Goal: Task Accomplishment & Management: Manage account settings

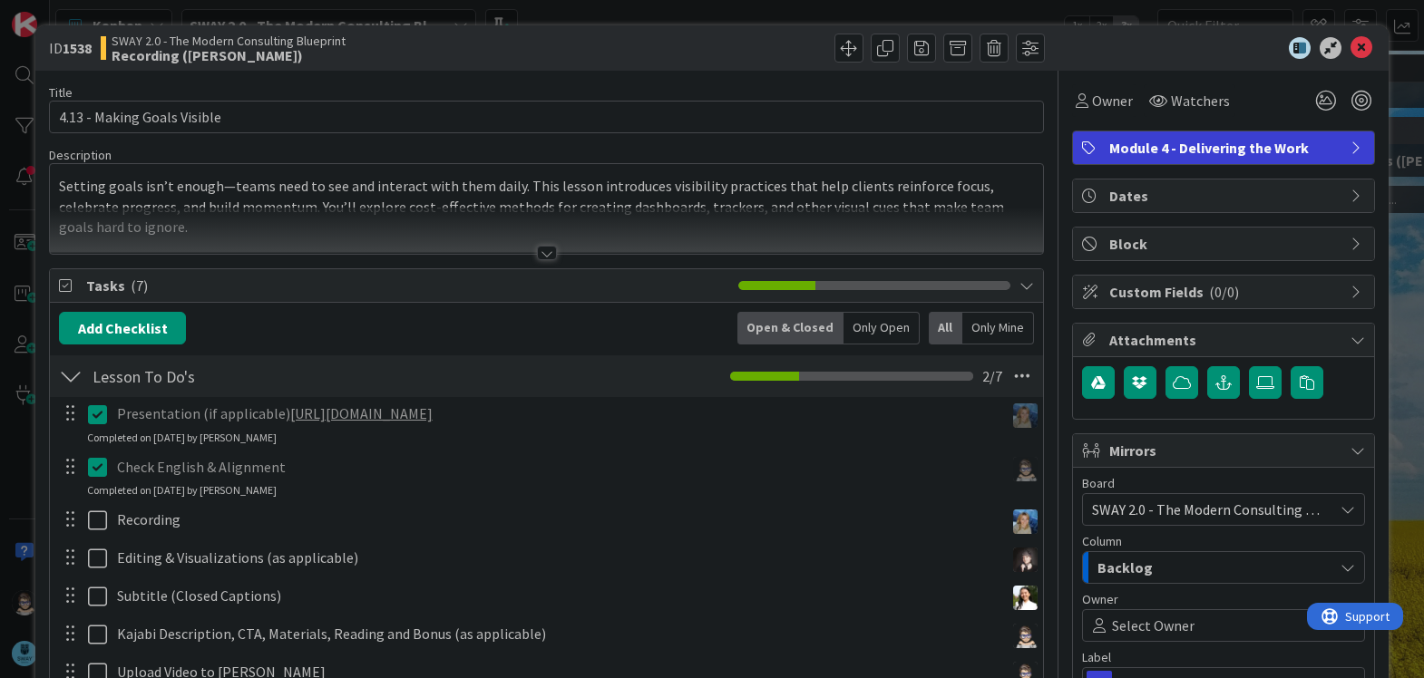
click at [537, 252] on div at bounding box center [547, 253] width 20 height 15
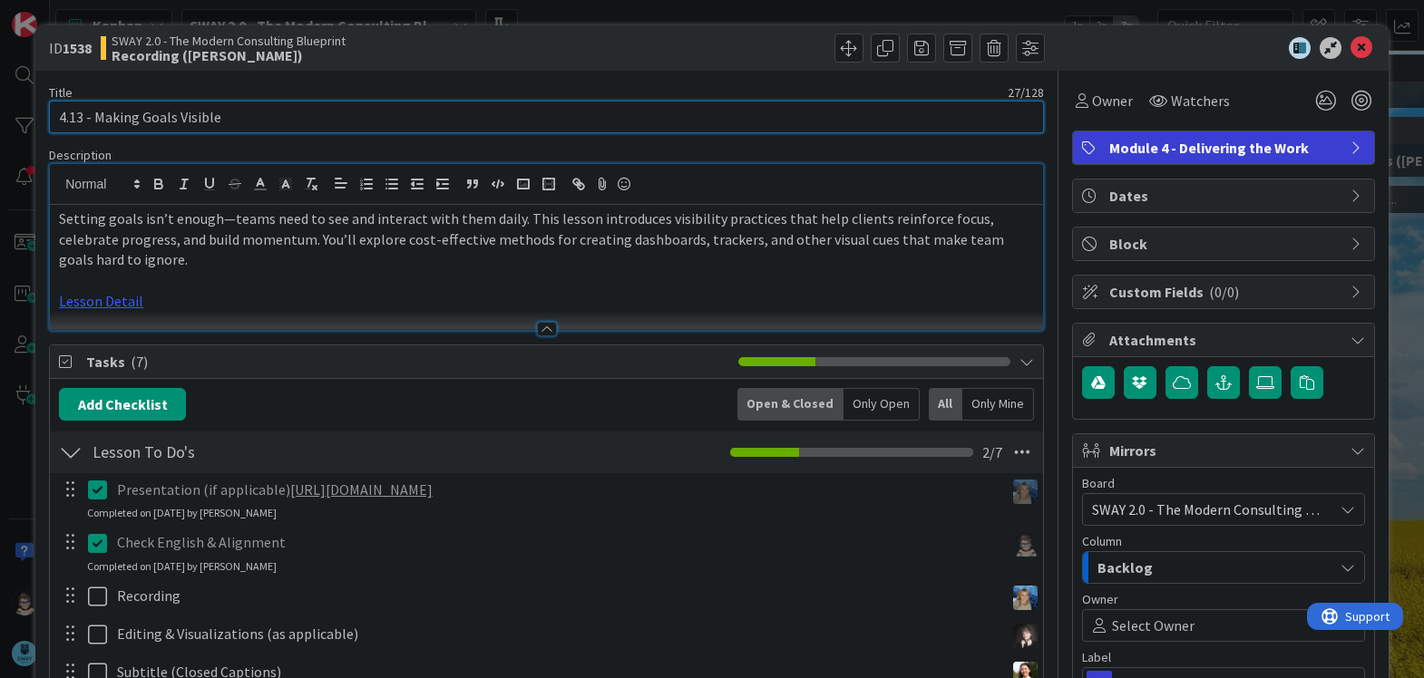
click at [390, 120] on input "4.13 - Making Goals Visible" at bounding box center [546, 117] width 995 height 33
drag, startPoint x: 93, startPoint y: 117, endPoint x: 311, endPoint y: 127, distance: 217.9
click at [311, 127] on input "4.13 - Making Goals Visible" at bounding box center [546, 117] width 995 height 33
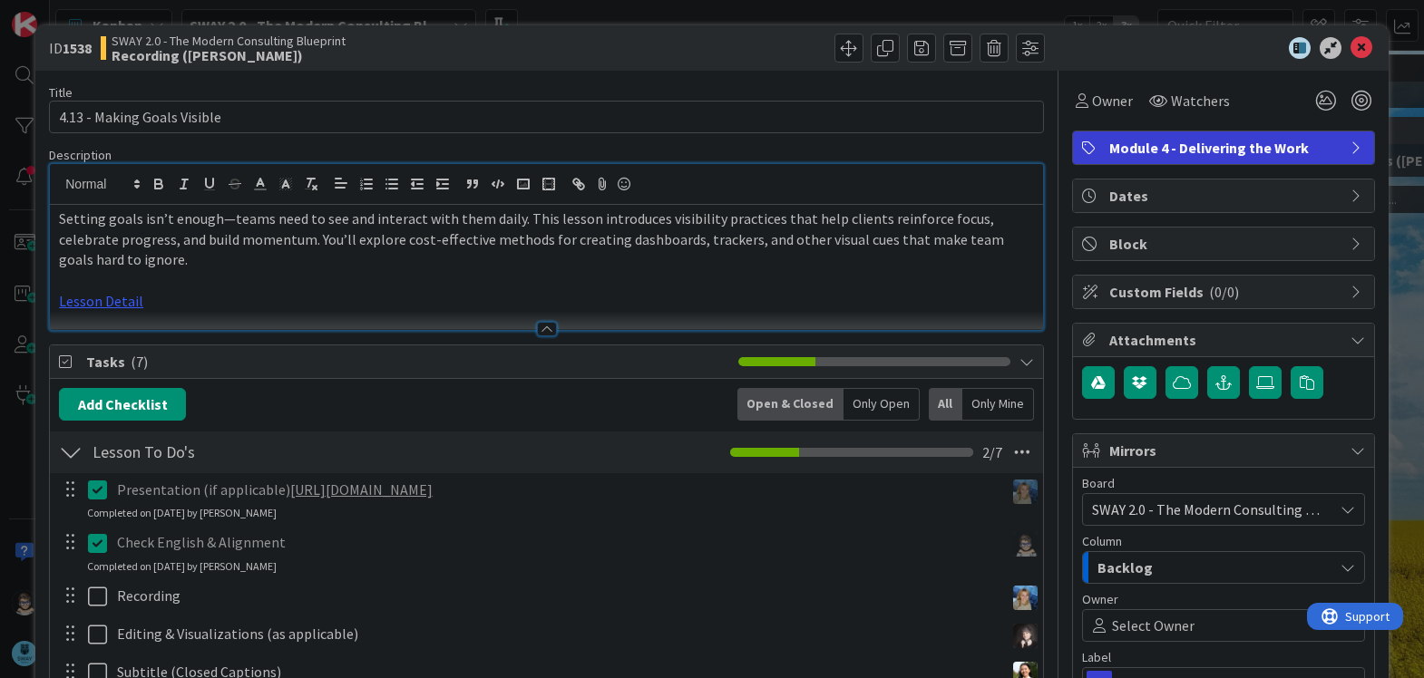
click at [482, 249] on p "Setting goals isn’t enough—teams need to see and interact with them daily. This…" at bounding box center [546, 240] width 975 height 62
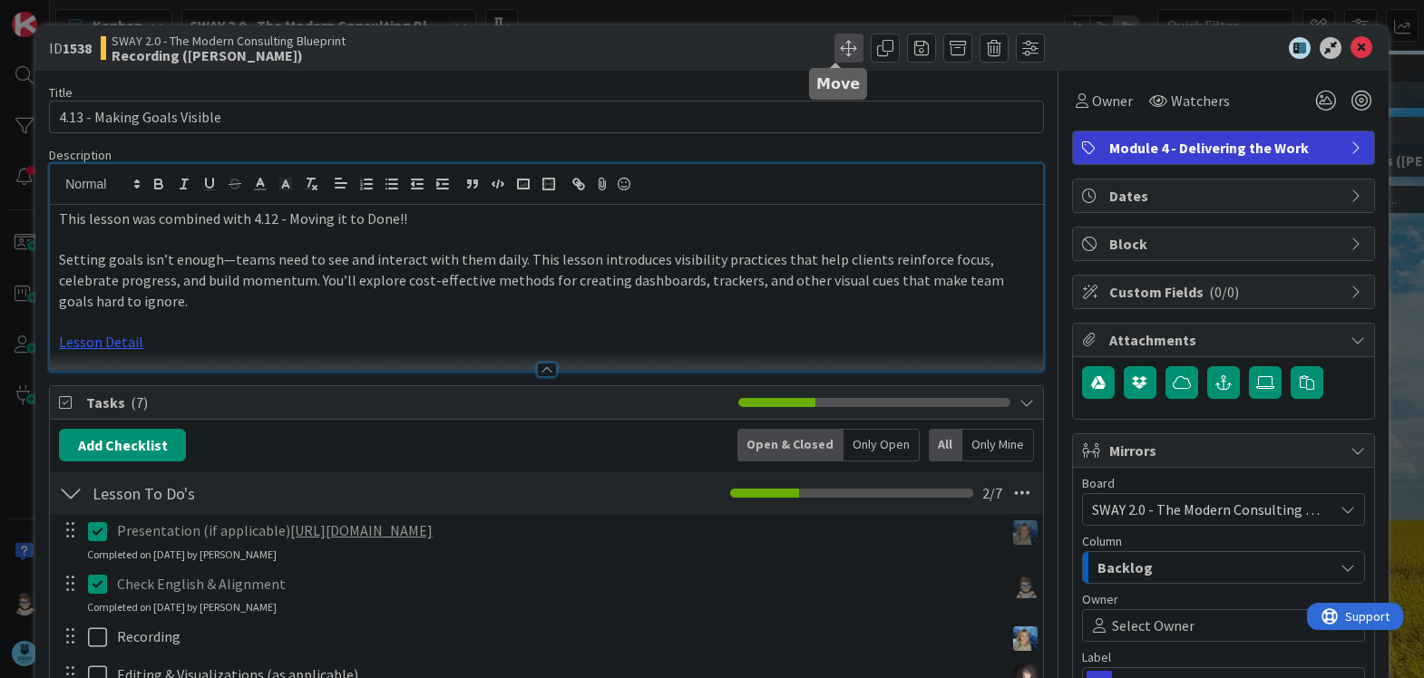
click at [844, 50] on span at bounding box center [848, 48] width 29 height 29
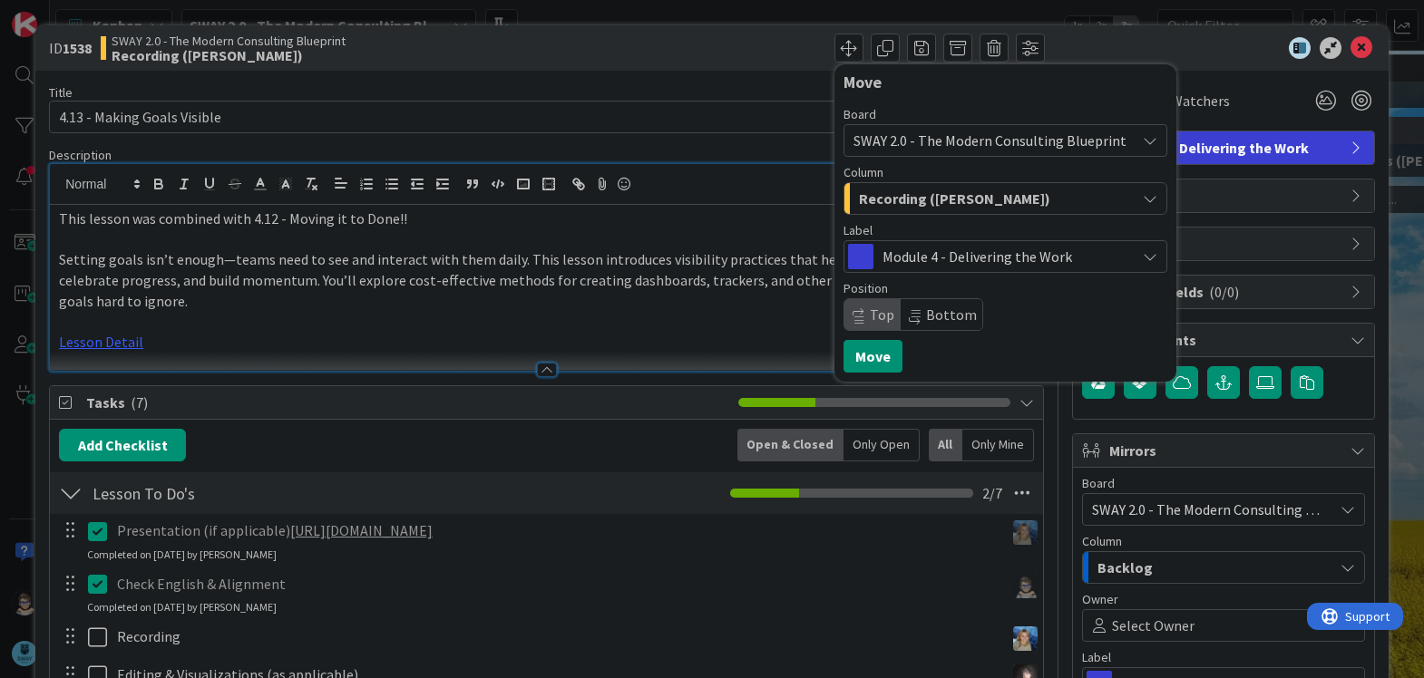
click at [1143, 252] on icon at bounding box center [1150, 256] width 15 height 15
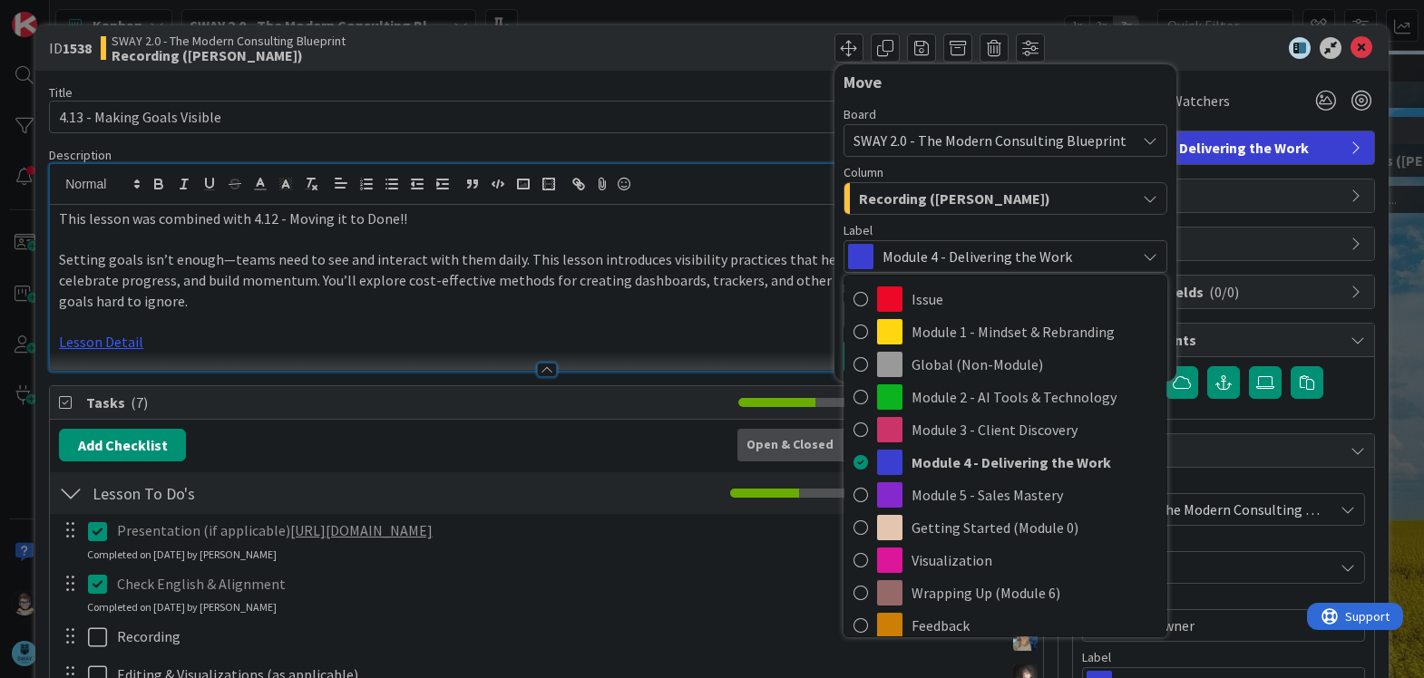
click at [966, 205] on span "Recording ([PERSON_NAME])" at bounding box center [954, 199] width 191 height 24
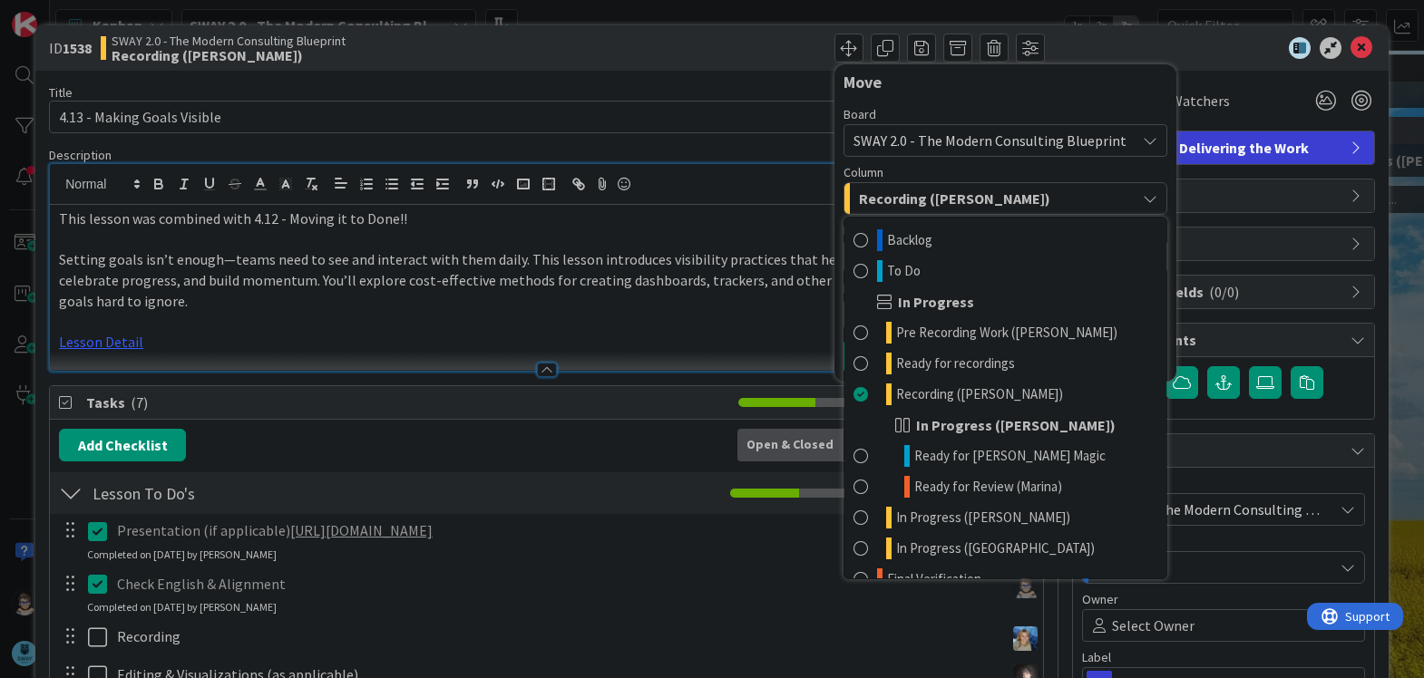
click at [966, 205] on span "Recording ([PERSON_NAME])" at bounding box center [954, 199] width 191 height 24
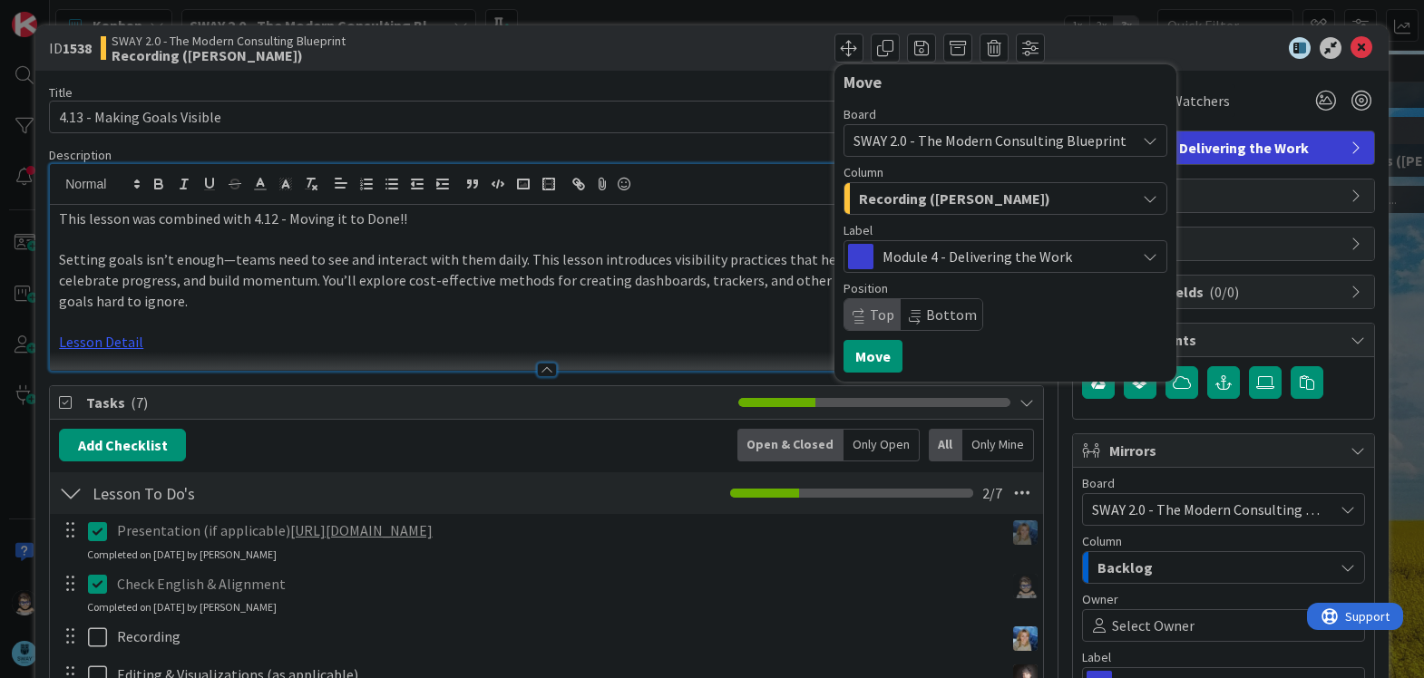
click at [966, 205] on span "Recording ([PERSON_NAME])" at bounding box center [954, 199] width 191 height 24
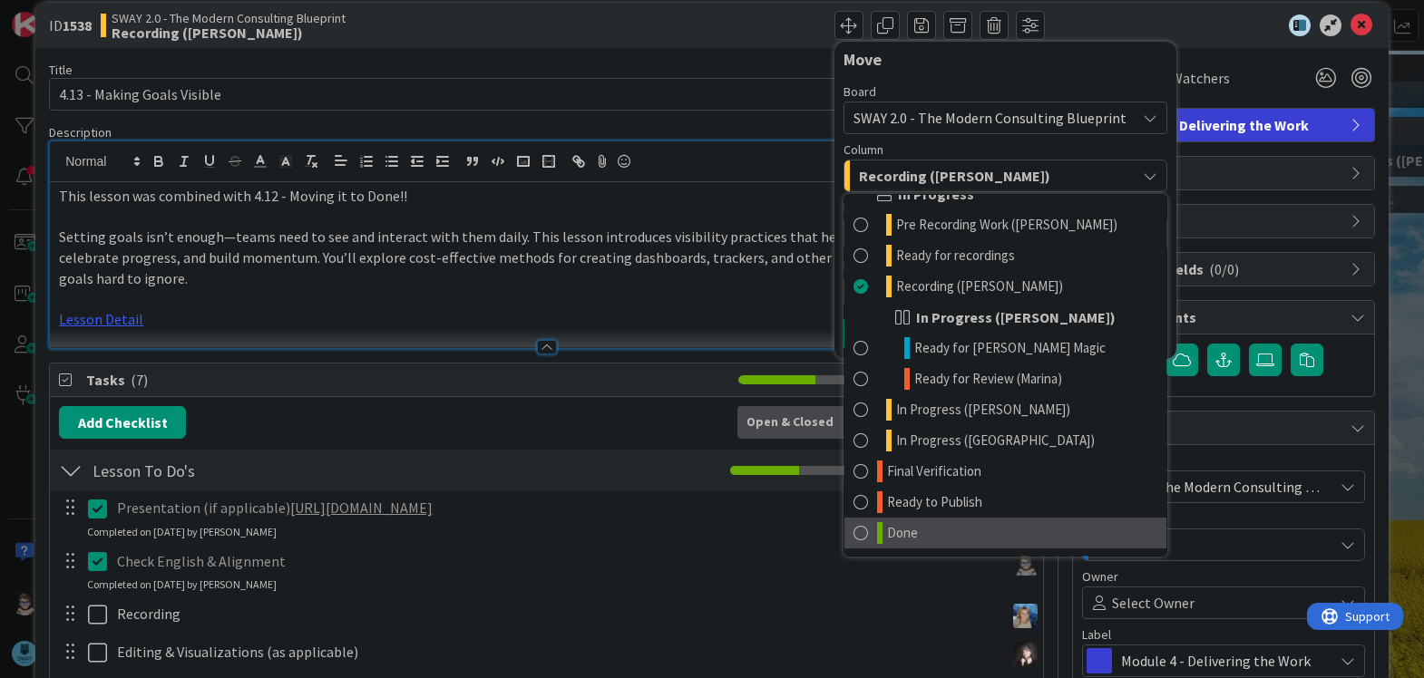
scroll to position [31, 0]
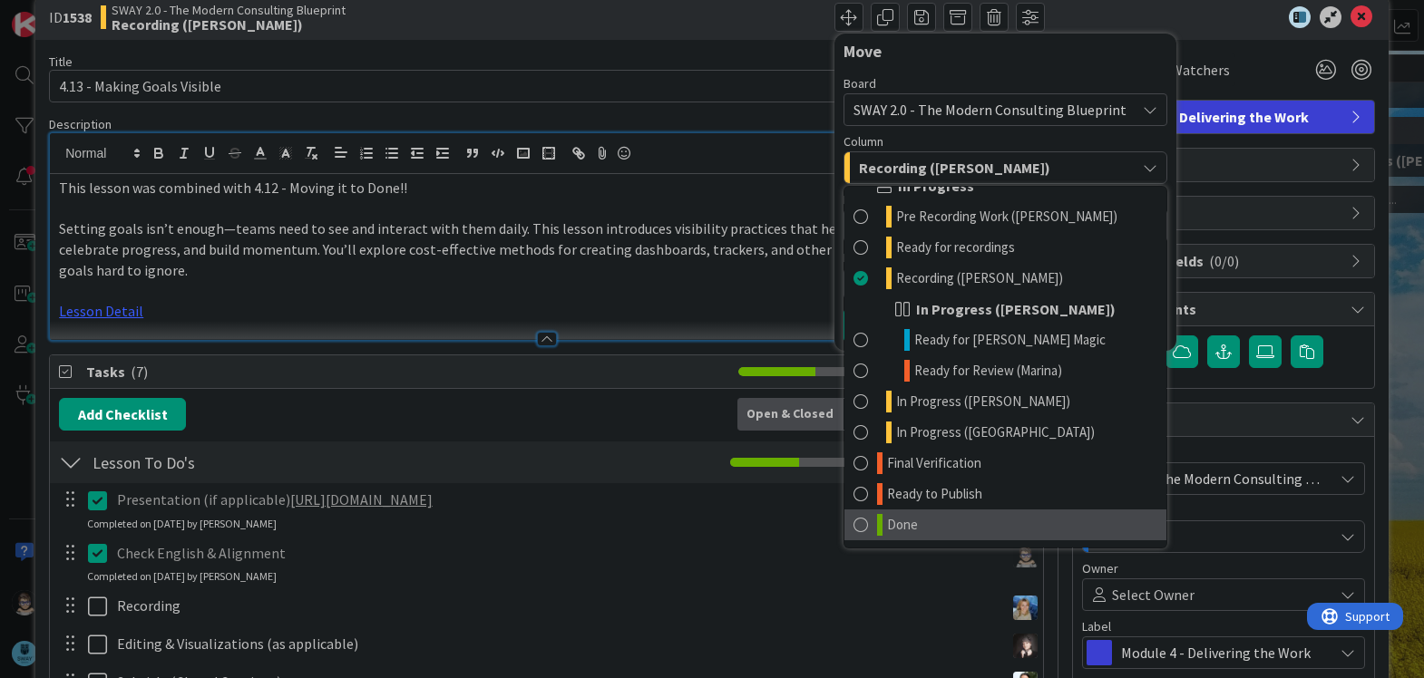
click at [887, 531] on span "Done" at bounding box center [902, 525] width 31 height 22
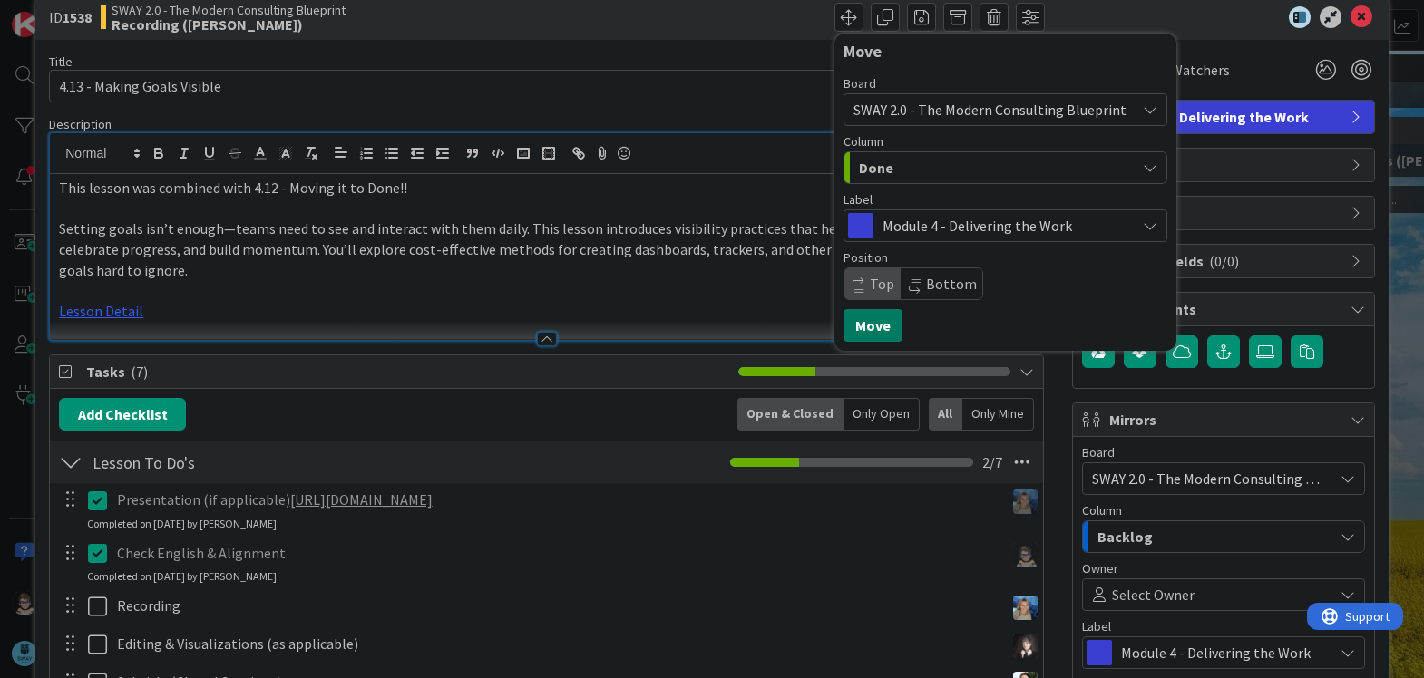
click at [872, 324] on button "Move" at bounding box center [873, 325] width 59 height 33
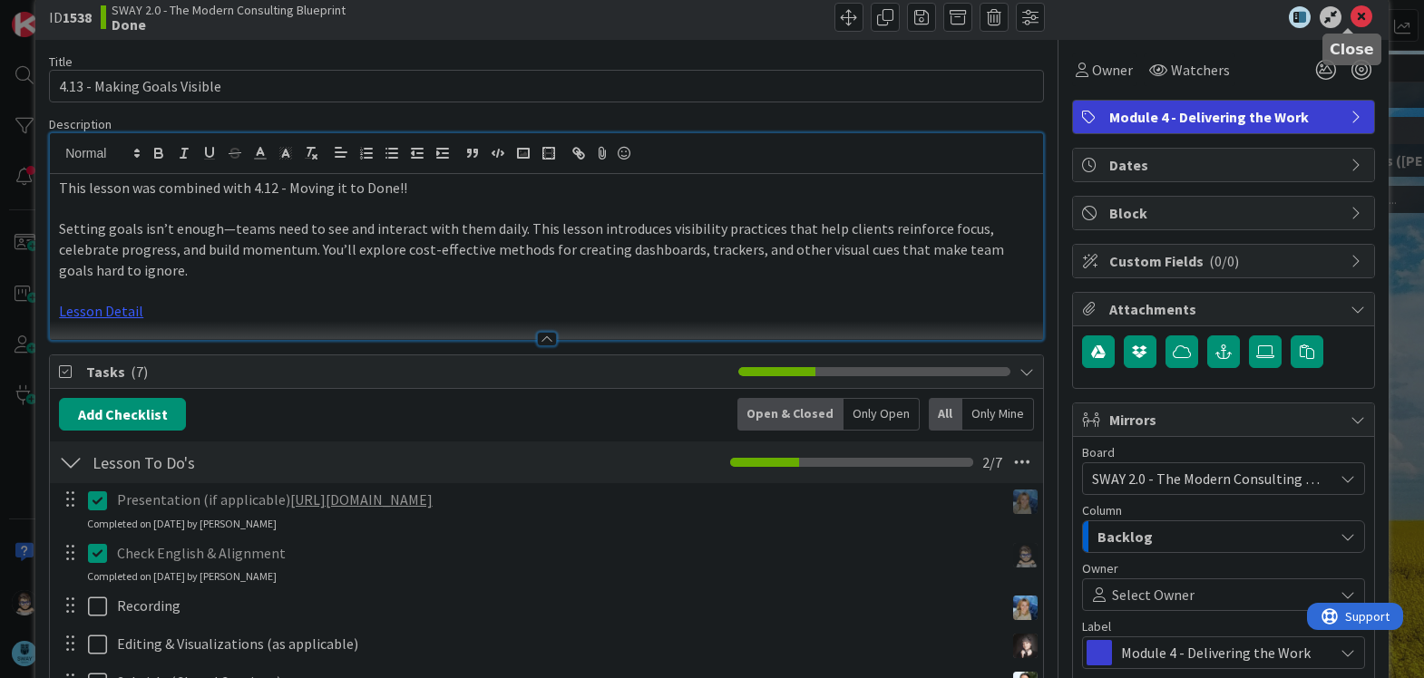
click at [1351, 21] on icon at bounding box center [1362, 17] width 22 height 22
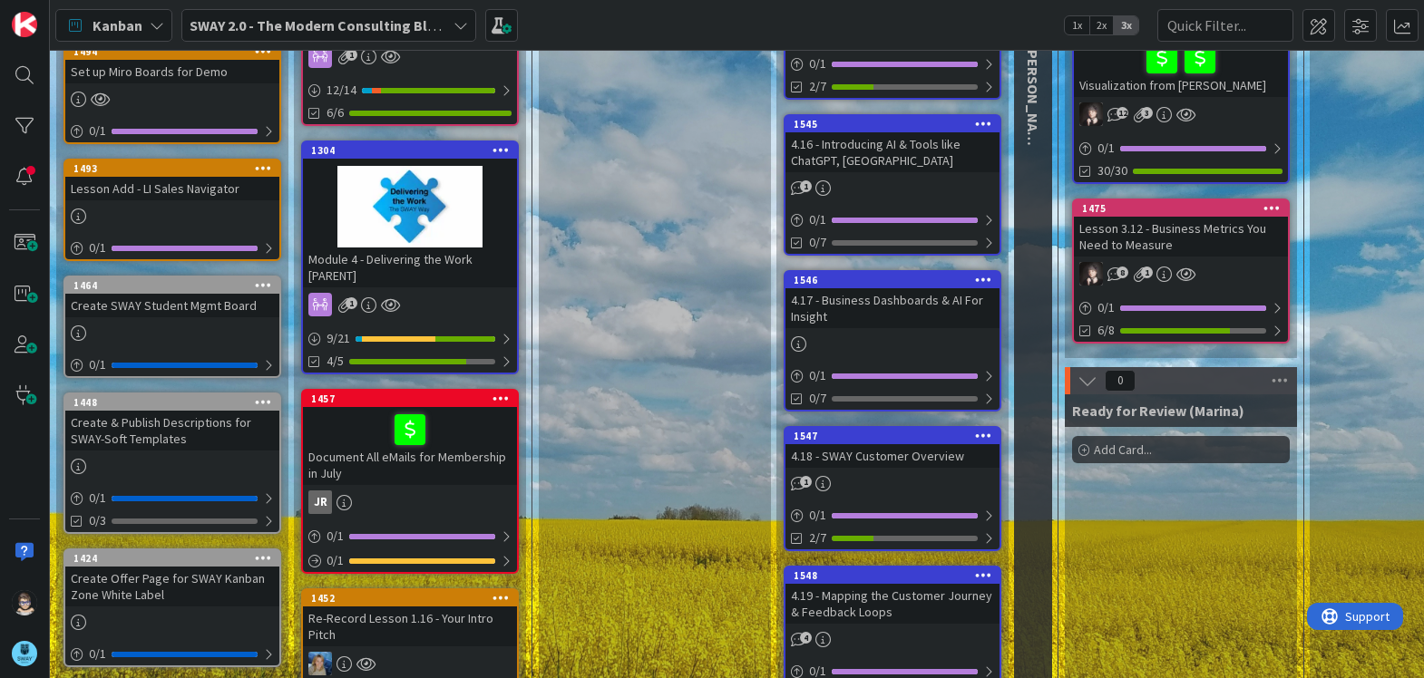
scroll to position [270, 0]
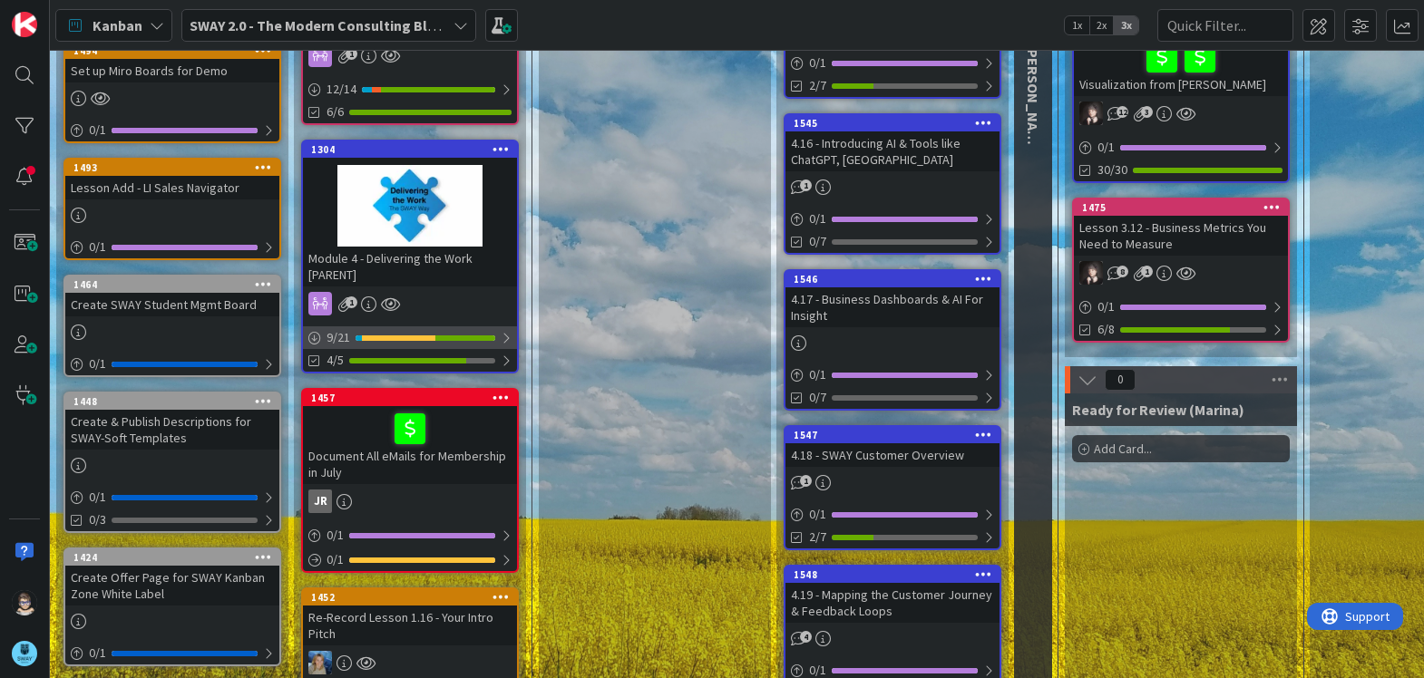
click at [505, 335] on div at bounding box center [506, 338] width 11 height 15
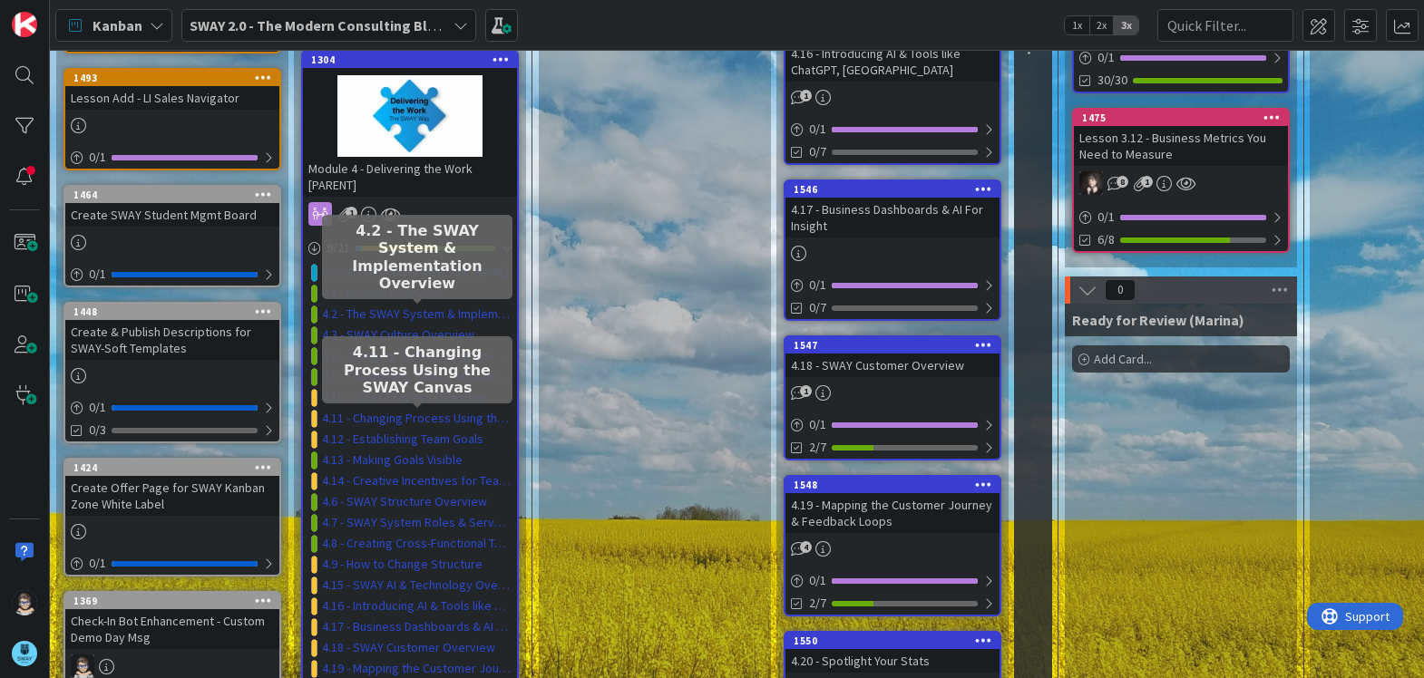
scroll to position [361, 0]
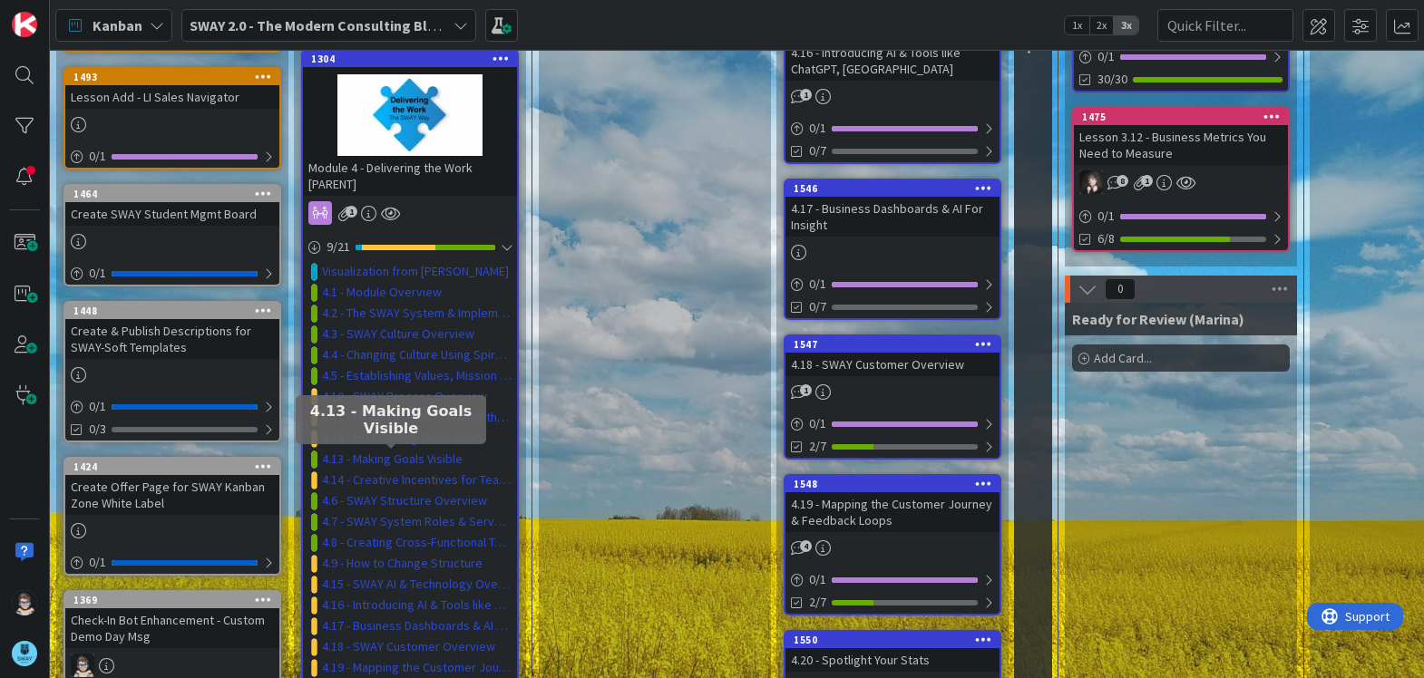
click at [441, 457] on link "4.13 - Making Goals Visible" at bounding box center [392, 459] width 141 height 19
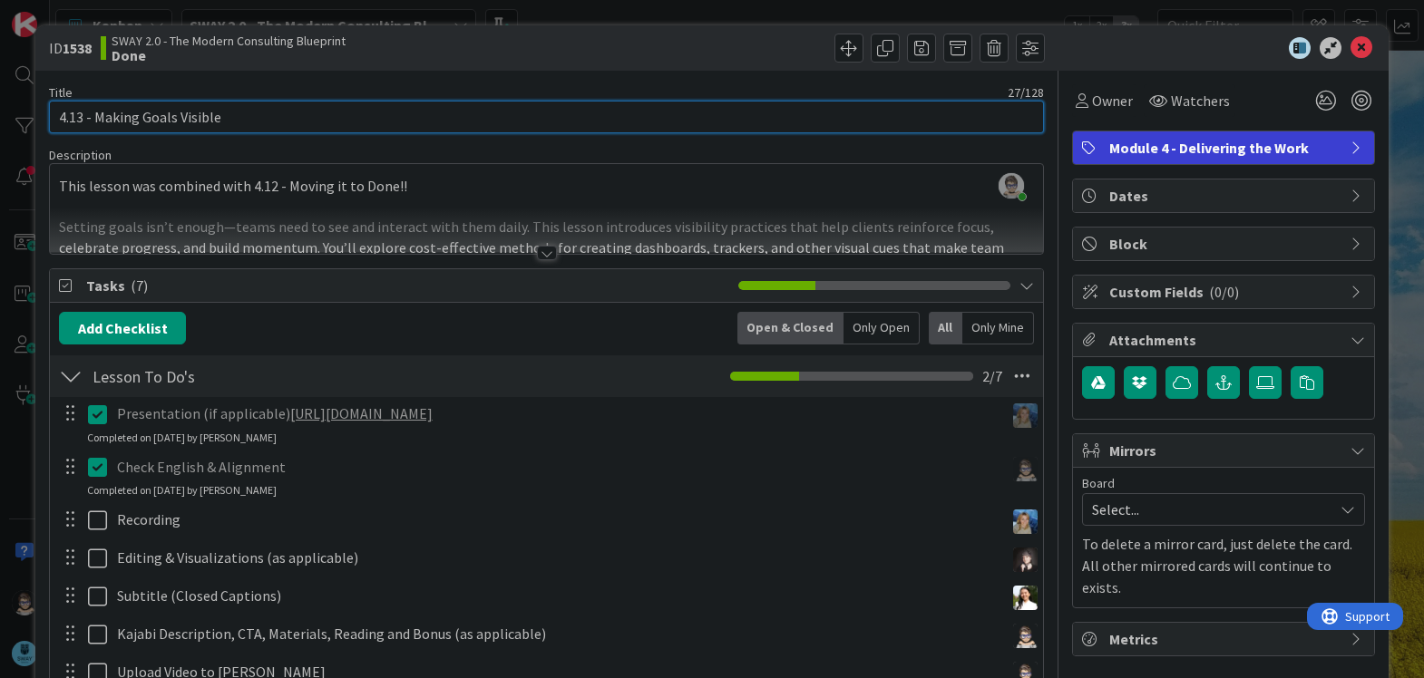
drag, startPoint x: 81, startPoint y: 116, endPoint x: 72, endPoint y: 117, distance: 9.1
click at [72, 117] on input "4.13 - Making Goals Visible" at bounding box center [546, 117] width 995 height 33
drag, startPoint x: 97, startPoint y: 119, endPoint x: 5, endPoint y: 115, distance: 92.6
click at [19, 126] on div "ID 1538 SWAY 2.0 - The Modern Consulting Blueprint Done Title 27 / 128 4.13 - M…" at bounding box center [712, 339] width 1424 height 678
type input "Making Goals Visible (Combined with 4.12)"
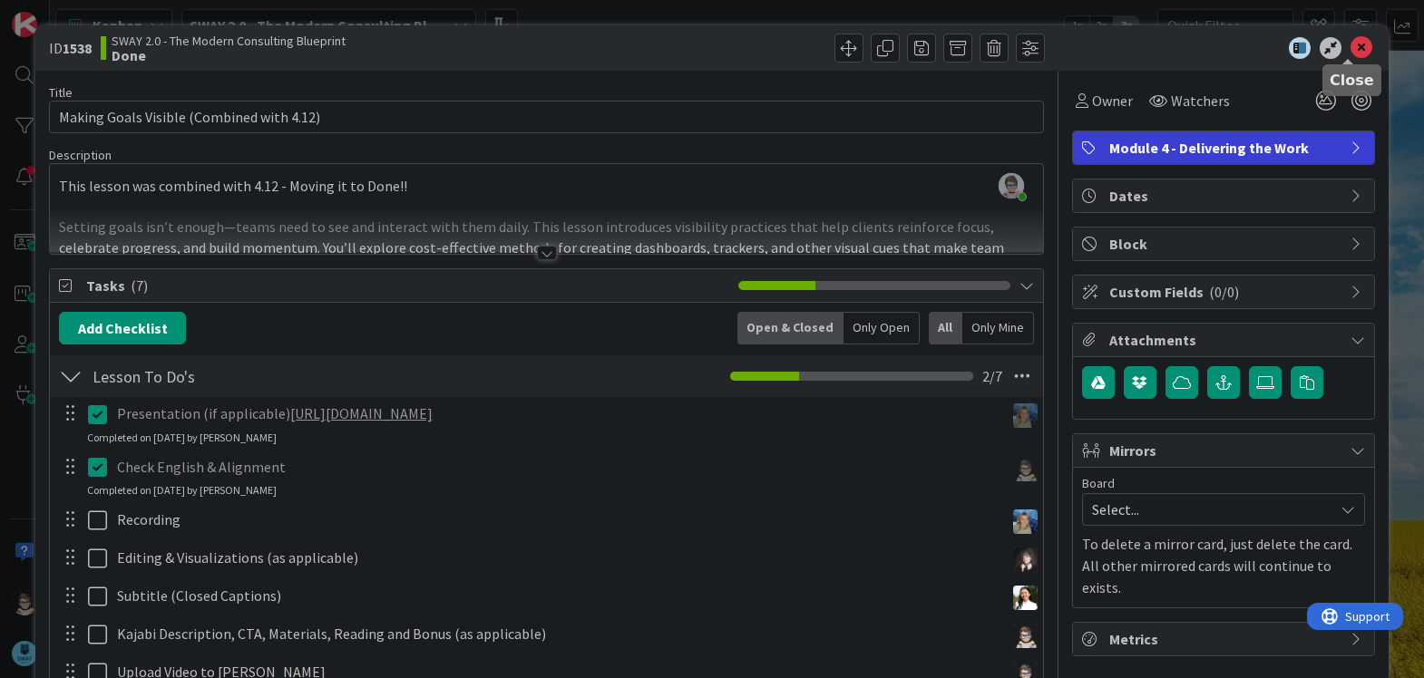
click at [1351, 46] on icon at bounding box center [1362, 48] width 22 height 22
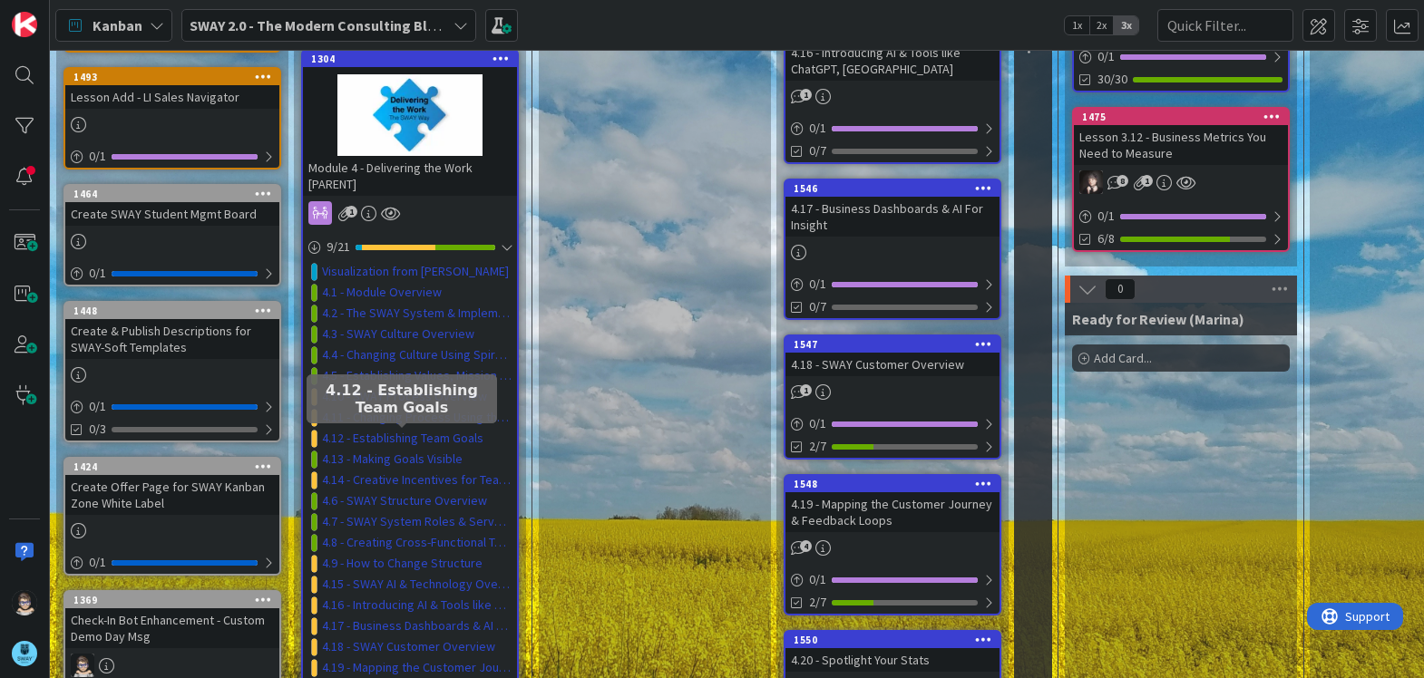
click at [450, 439] on link "4.12 - Establishing Team Goals" at bounding box center [402, 438] width 161 height 19
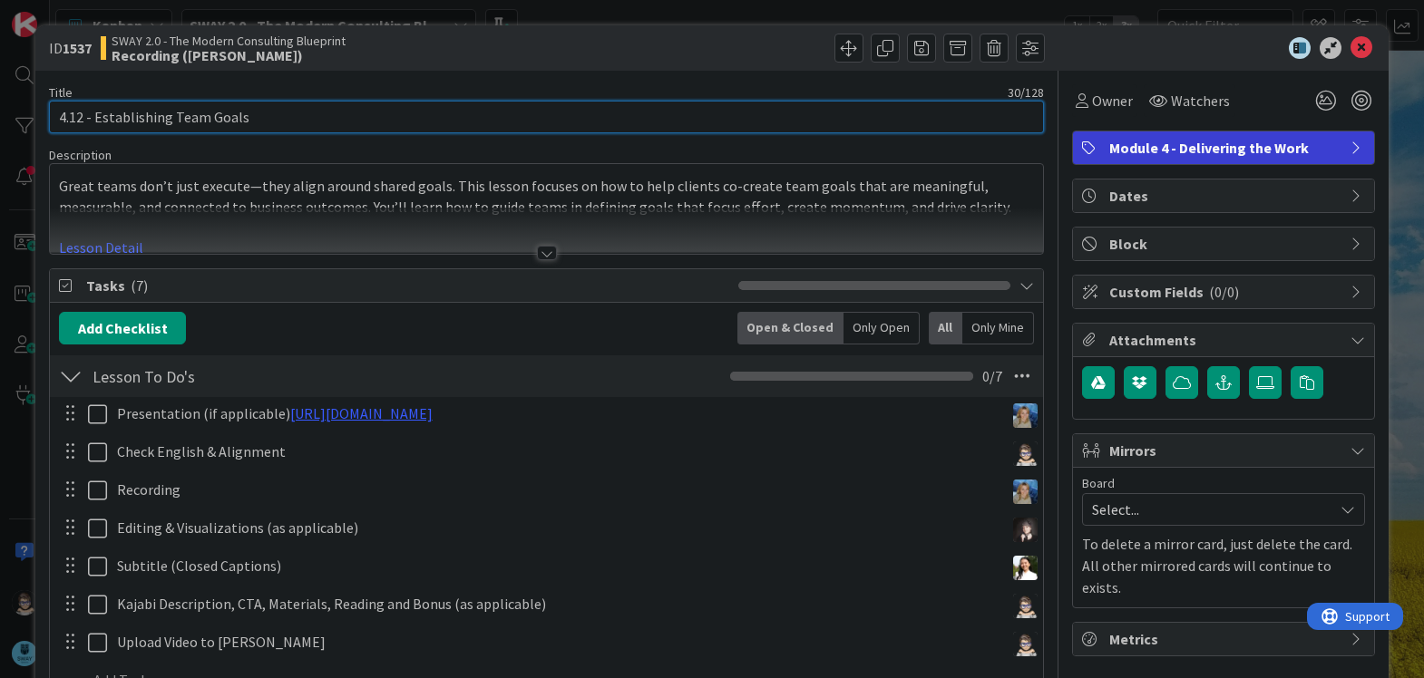
click at [362, 126] on input "4.12 - Establishing Team Goals" at bounding box center [546, 117] width 995 height 33
type input "4.12 - Establishing Team Goals & Making Them Visible"
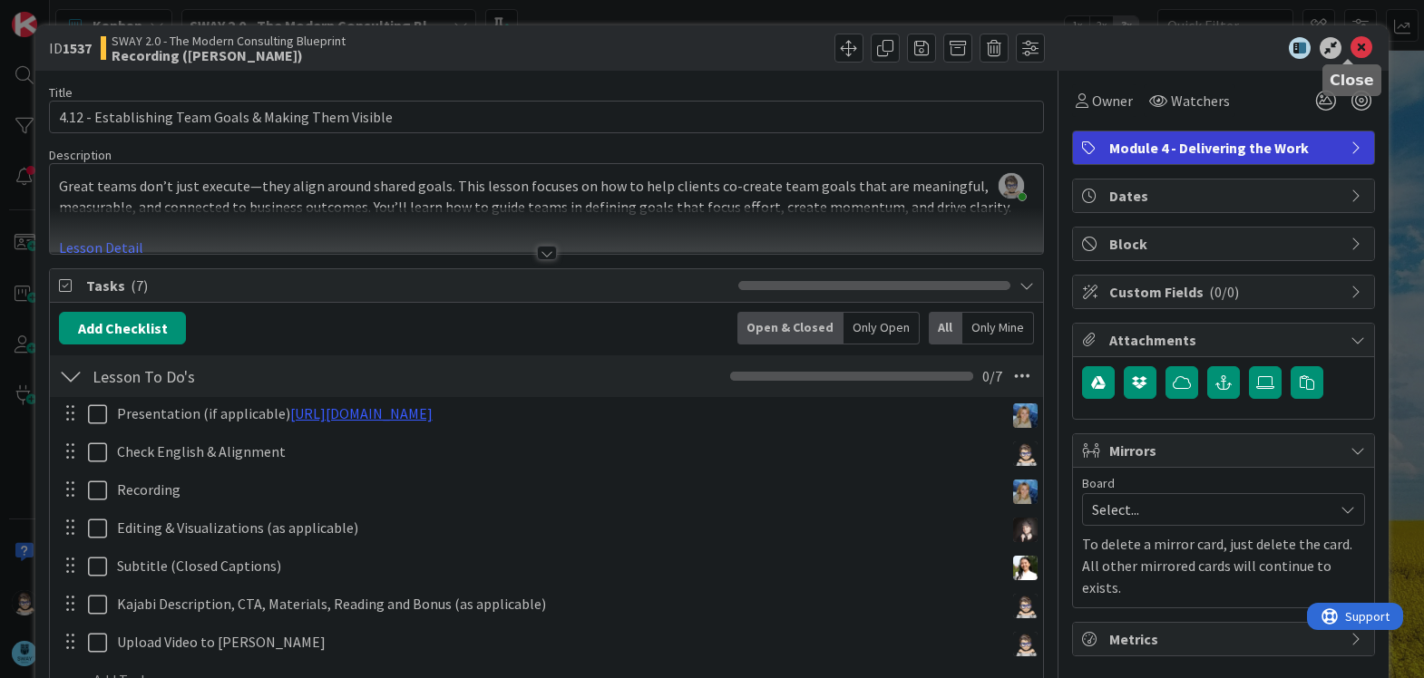
click at [1351, 49] on icon at bounding box center [1362, 48] width 22 height 22
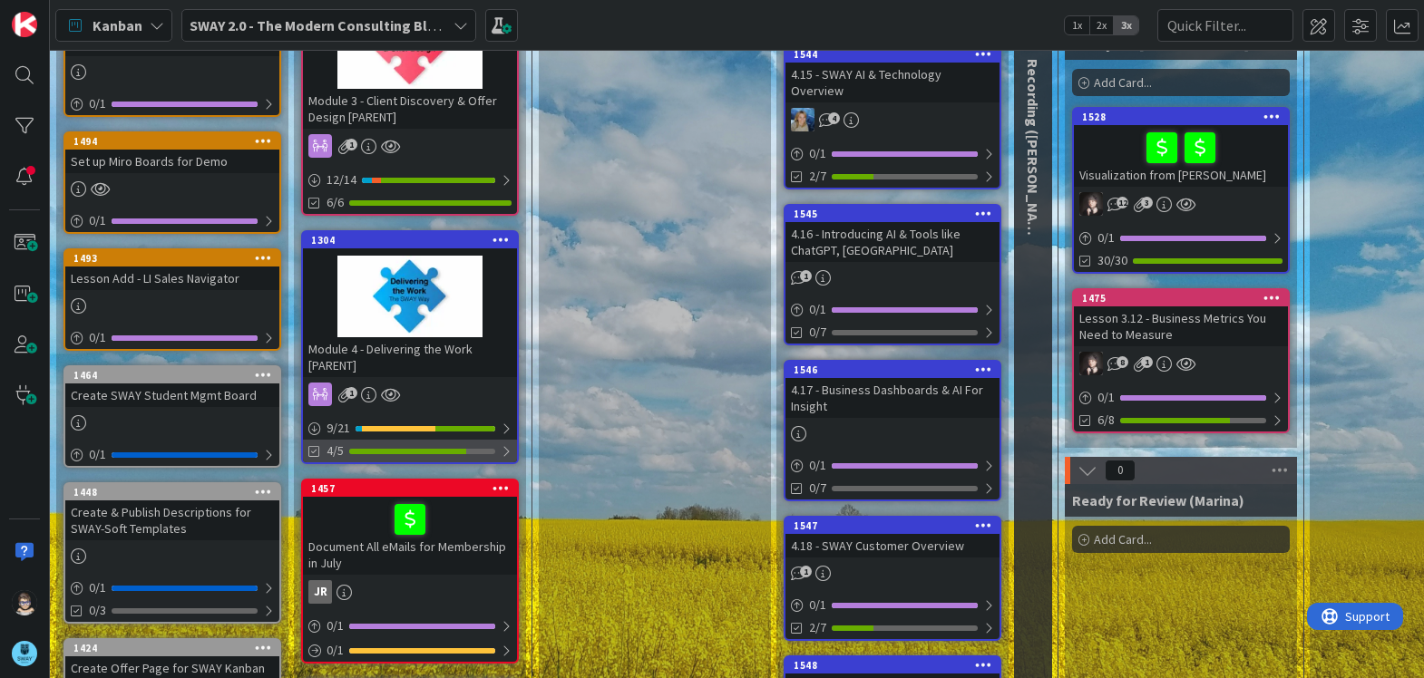
scroll to position [180, 0]
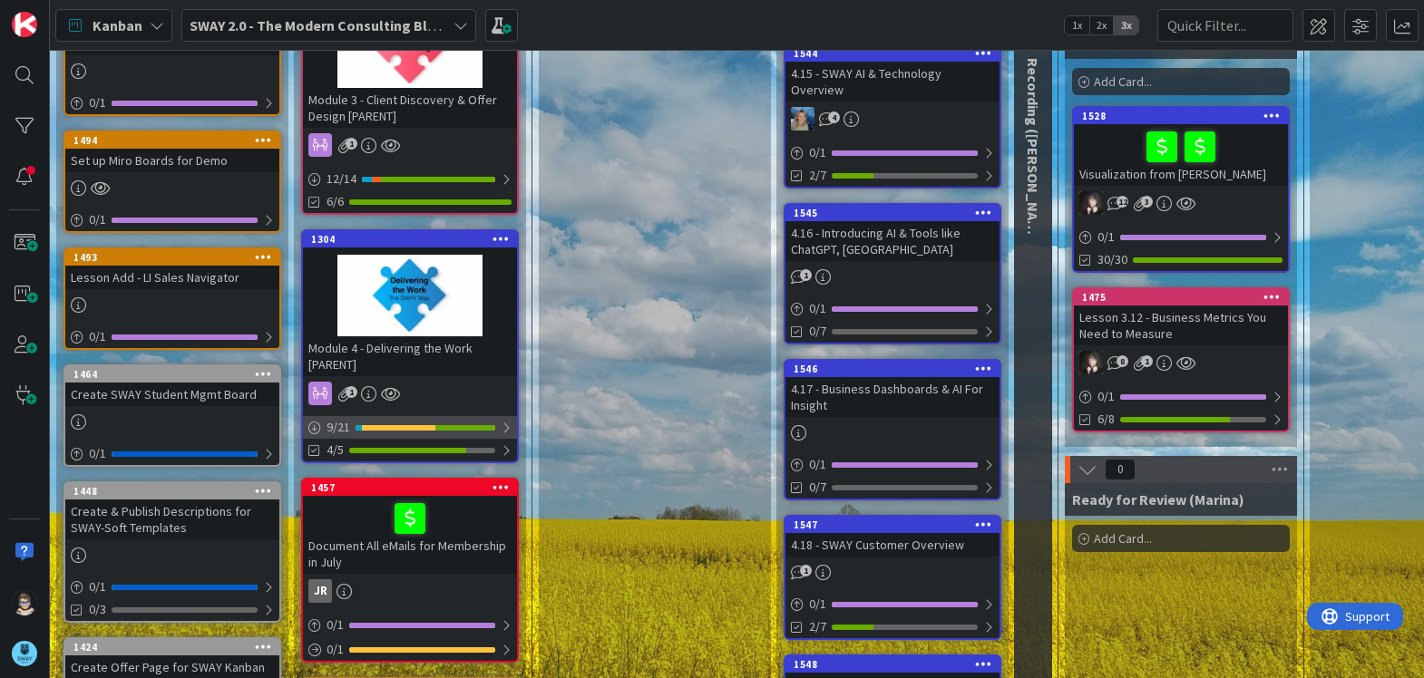
click at [508, 430] on div at bounding box center [506, 428] width 11 height 15
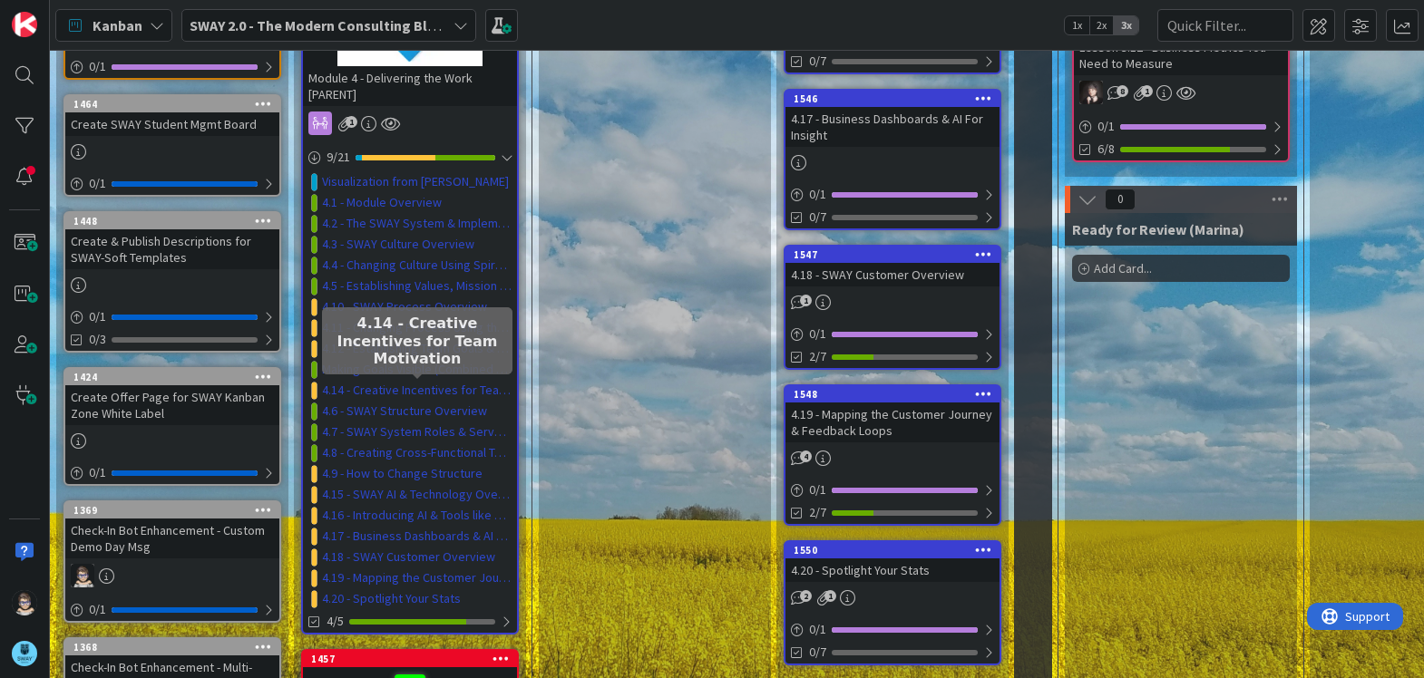
scroll to position [452, 0]
click at [422, 392] on link "4.14 - Creative Incentives for Team Motivation" at bounding box center [417, 389] width 190 height 19
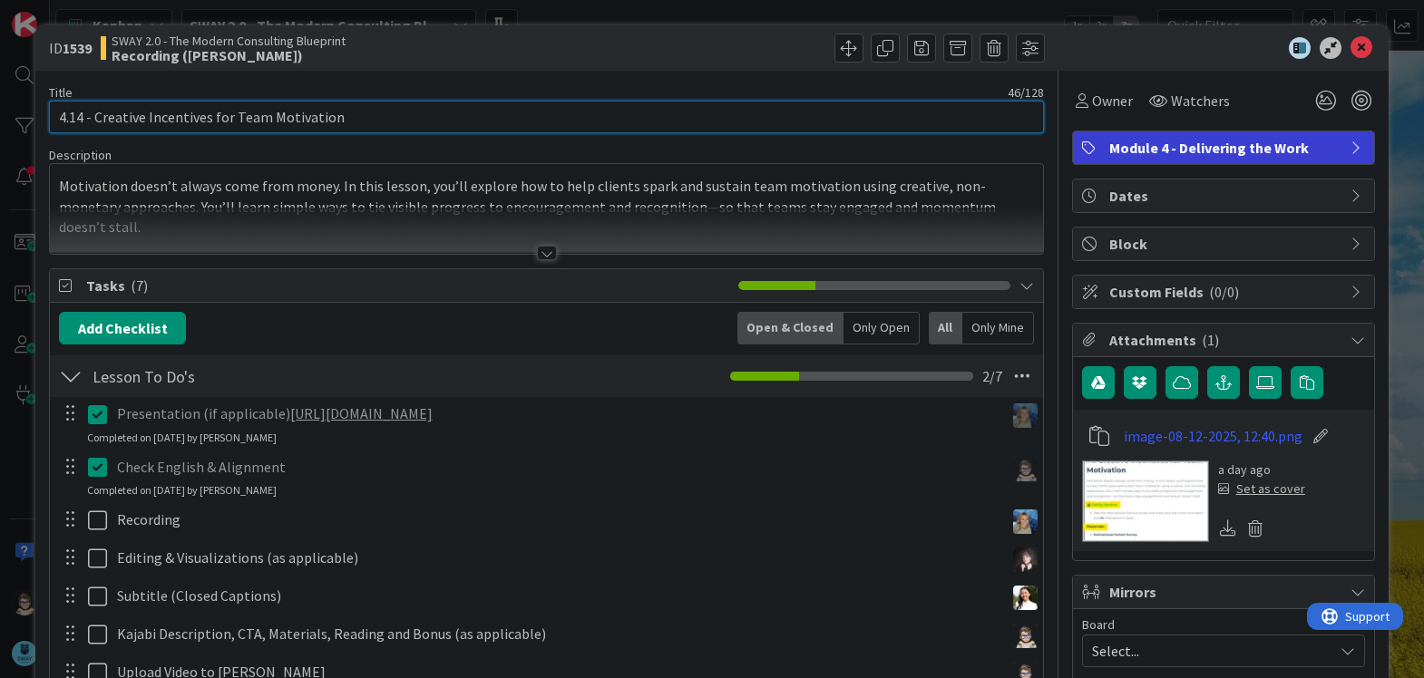
click at [82, 123] on input "4.14 - Creative Incentives for Team Motivation" at bounding box center [546, 117] width 995 height 33
type input "4.13 - Creative Incentives for Team Motivation"
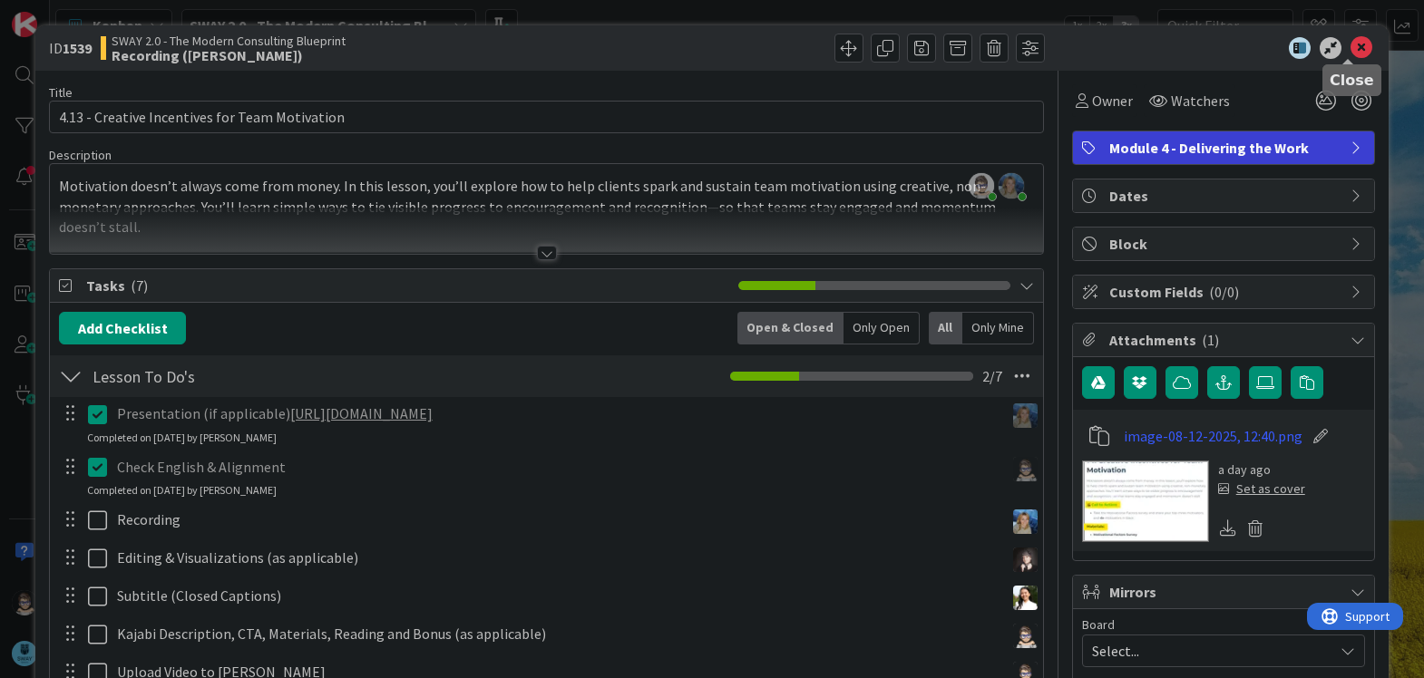
click at [1357, 54] on icon at bounding box center [1362, 48] width 22 height 22
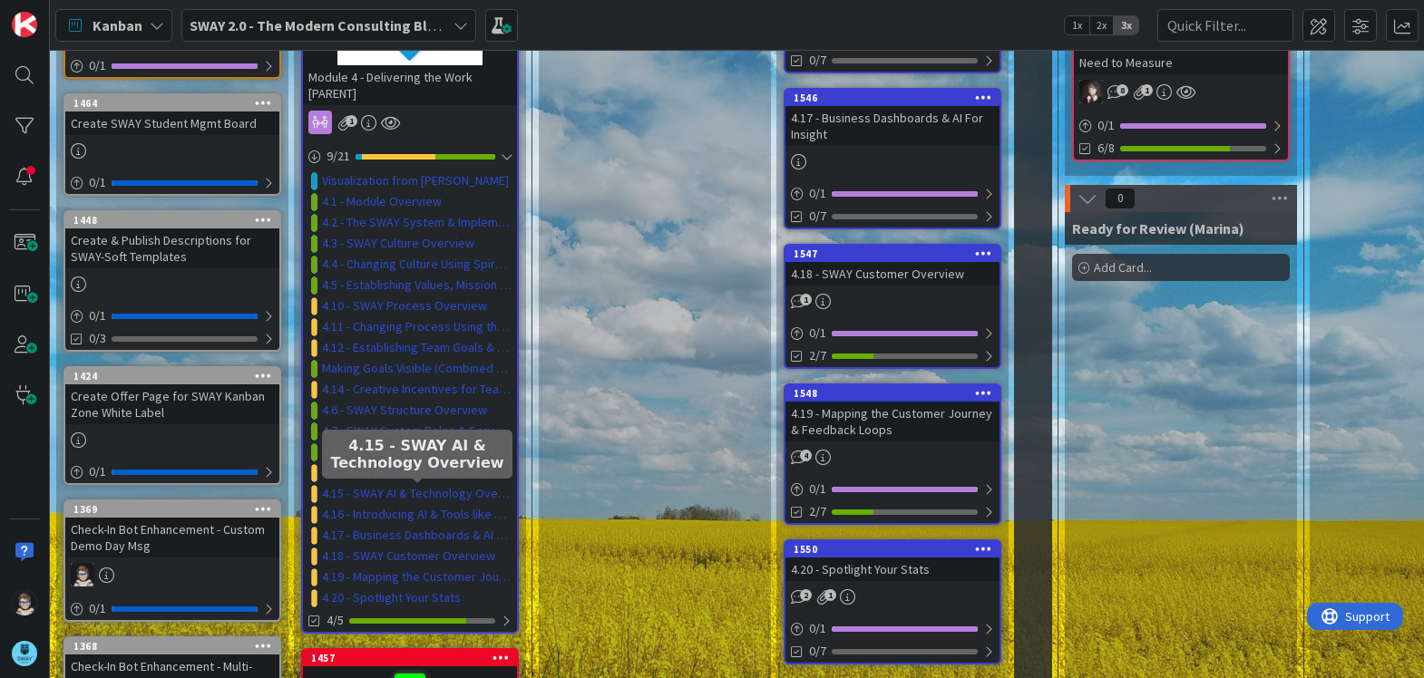
click at [430, 494] on link "4.15 - SWAY AI & Technology Overview" at bounding box center [417, 493] width 190 height 19
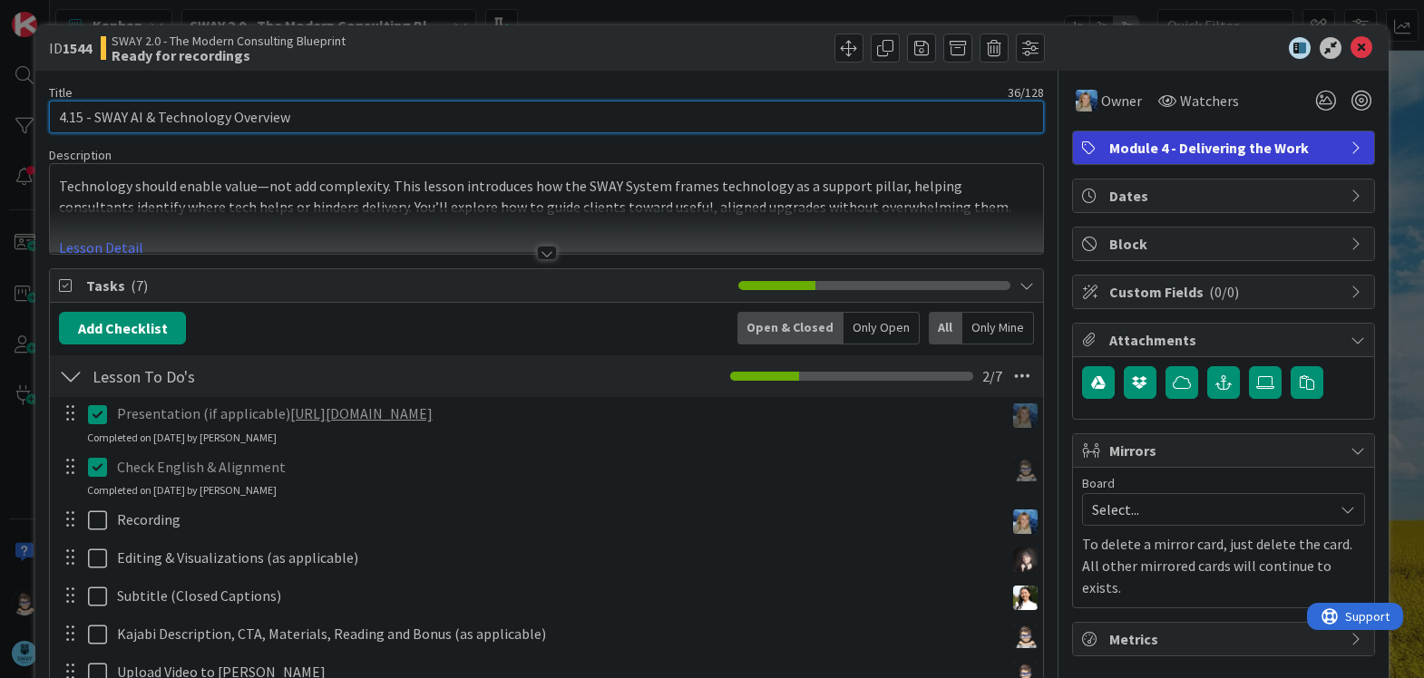
click at [78, 115] on input "4.15 - SWAY AI & Technology Overview" at bounding box center [546, 117] width 995 height 33
type input "4.14 - SWAY AI & Technology Overview"
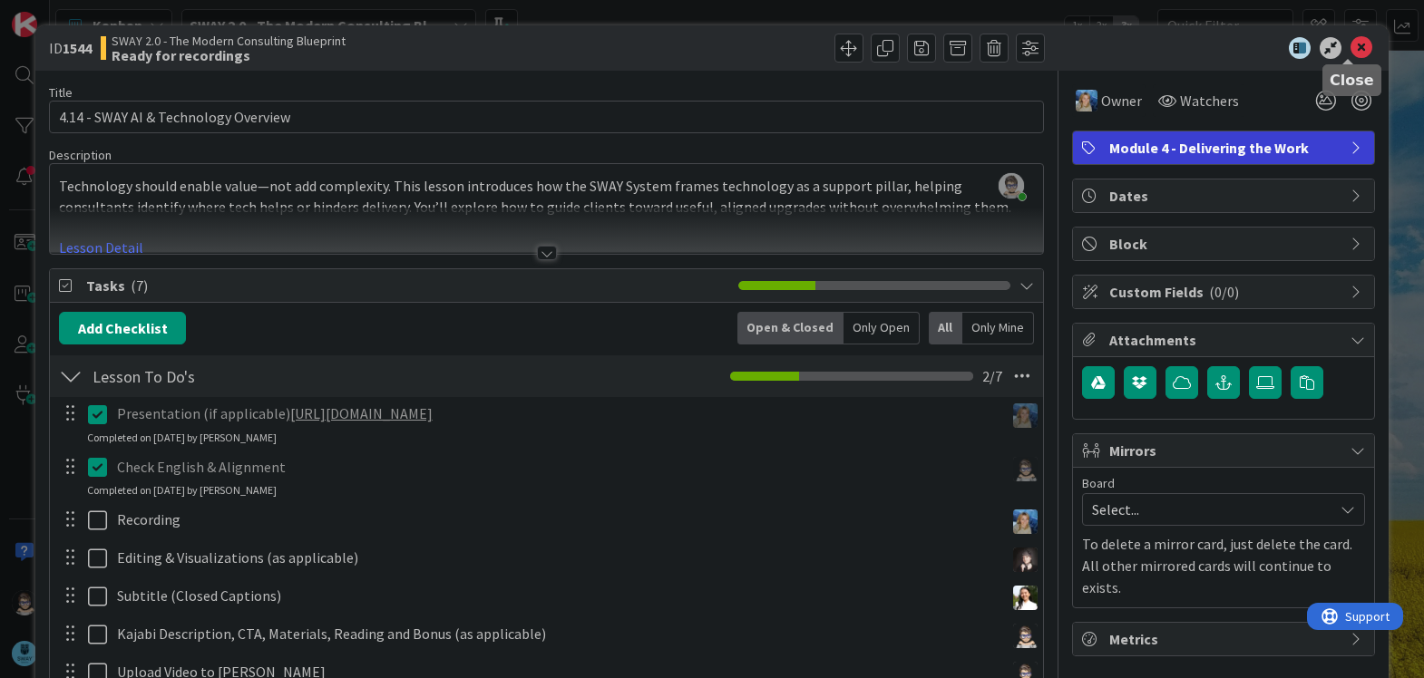
click at [1351, 48] on icon at bounding box center [1362, 48] width 22 height 22
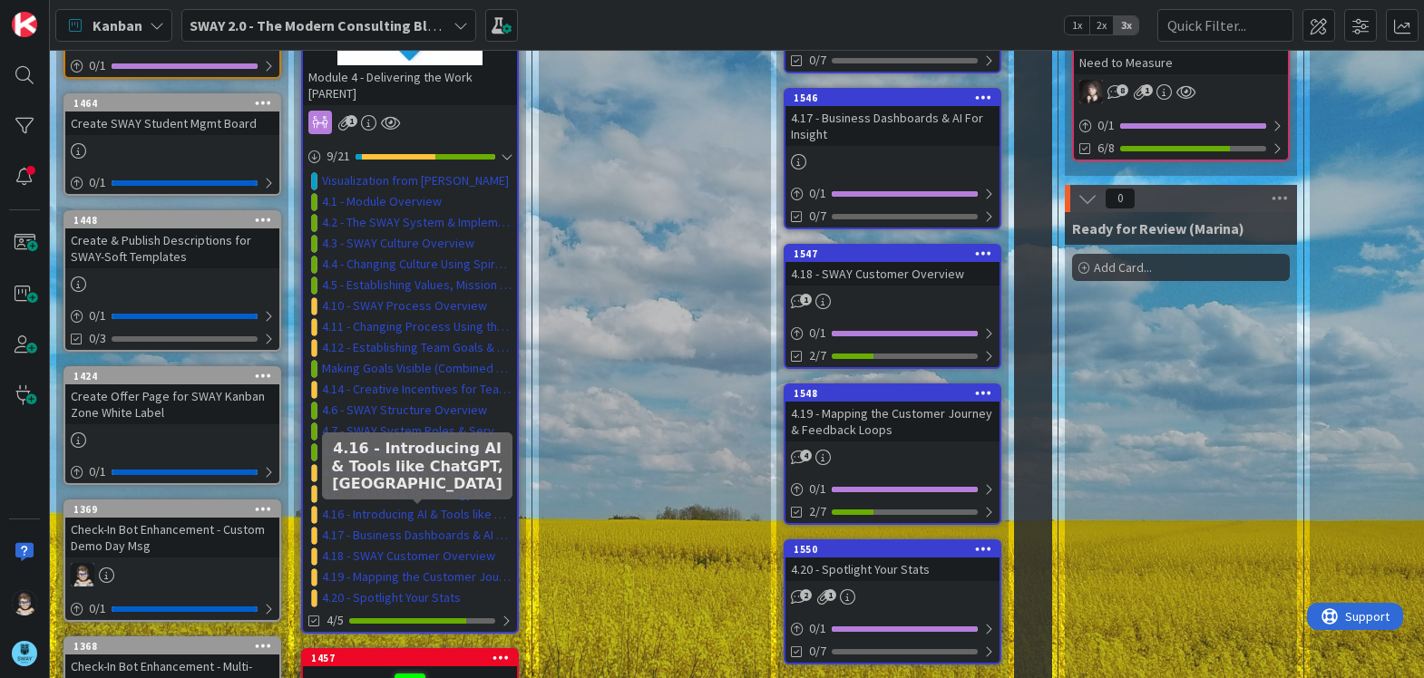
click at [424, 511] on link "4.16 - Introducing AI & Tools like ChatGPT, Kanban Zone" at bounding box center [417, 514] width 190 height 19
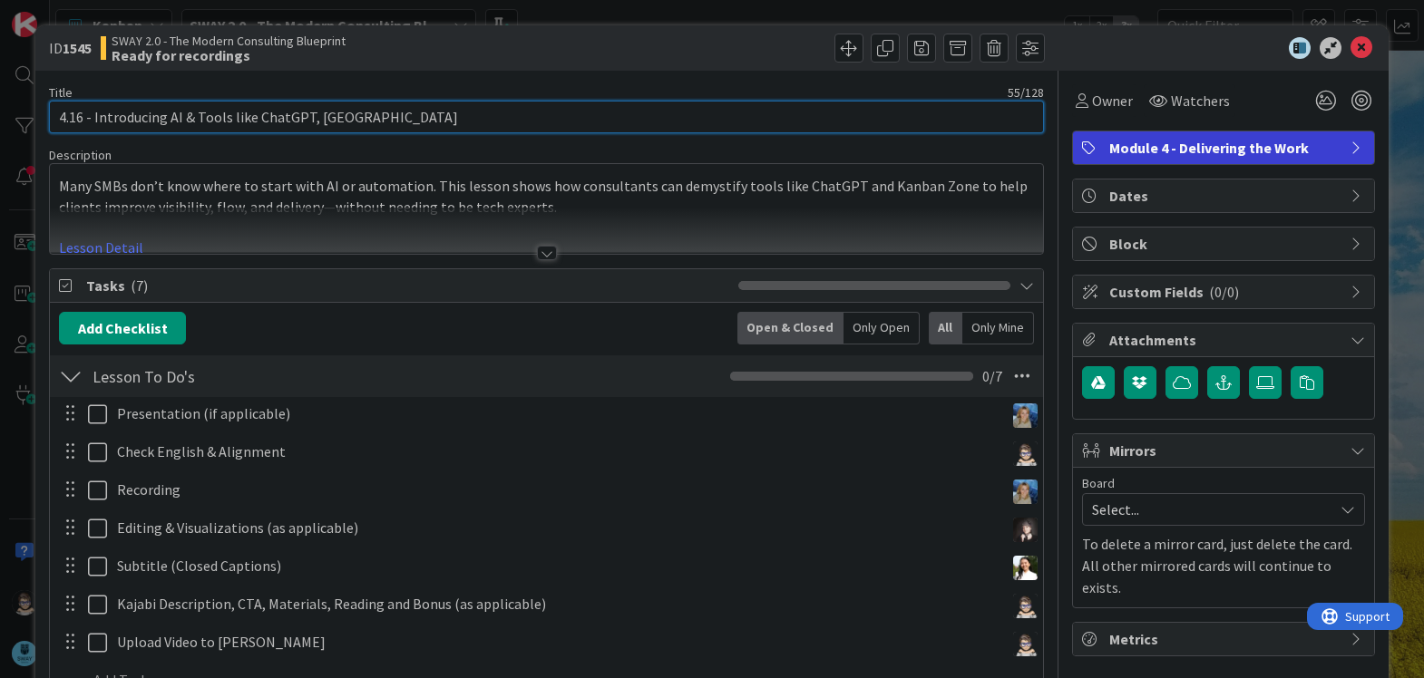
click at [83, 118] on input "4.16 - Introducing AI & Tools like ChatGPT, Kanban Zone" at bounding box center [546, 117] width 995 height 33
type input "4.15 - Introducing AI & Tools like ChatGPT, [GEOGRAPHIC_DATA]"
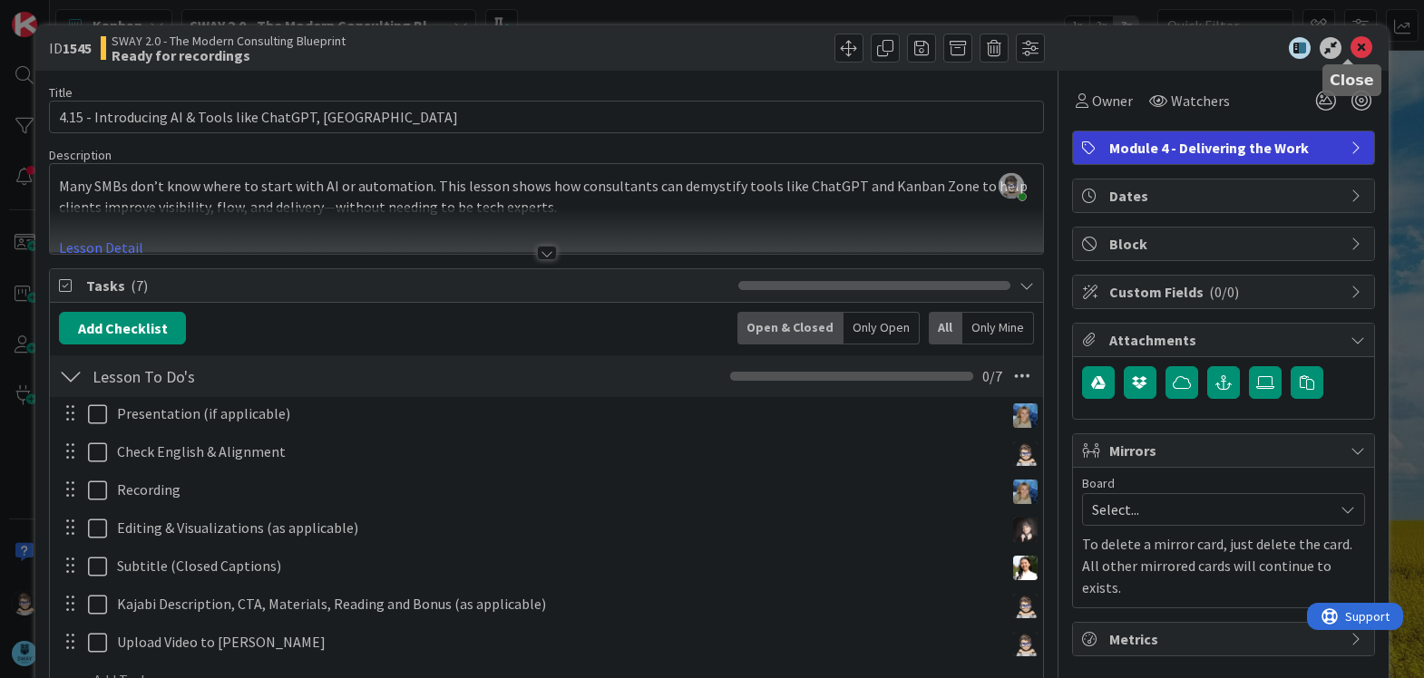
click at [1351, 45] on icon at bounding box center [1362, 48] width 22 height 22
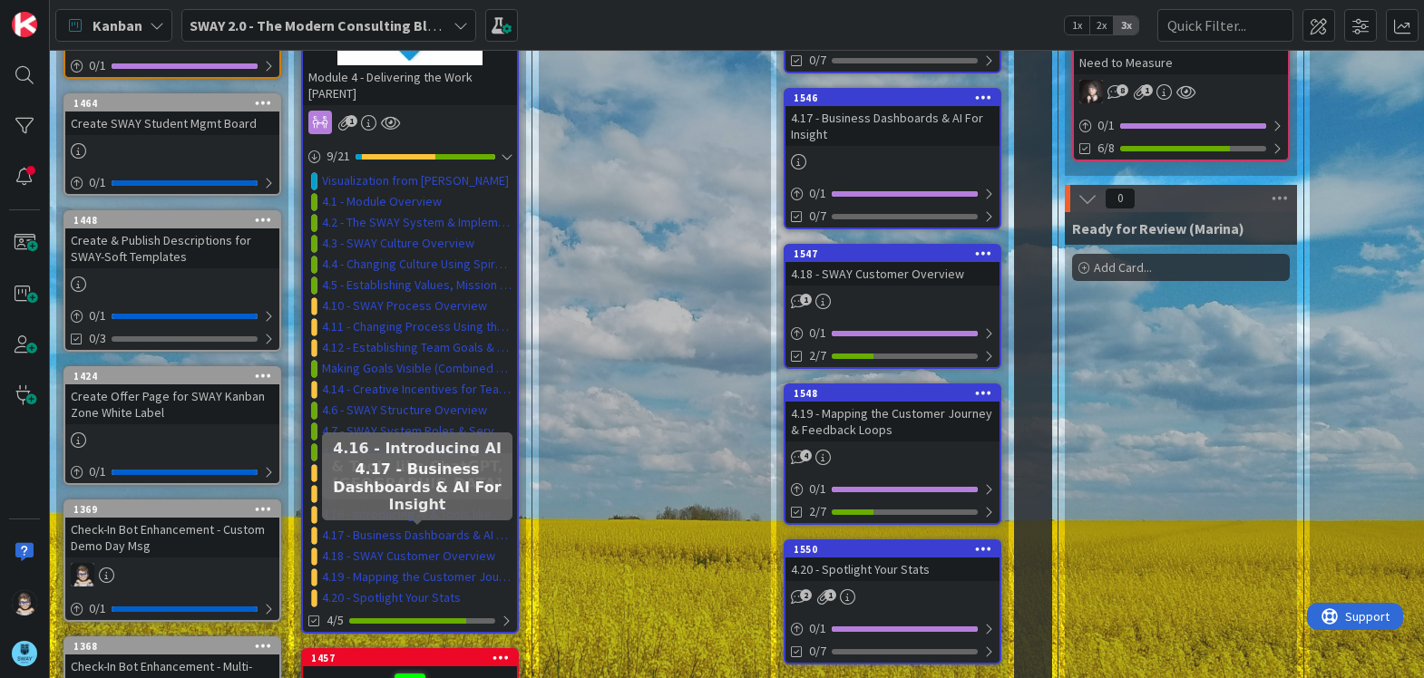
click at [428, 532] on link "4.17 - Business Dashboards & AI For Insight" at bounding box center [417, 535] width 190 height 19
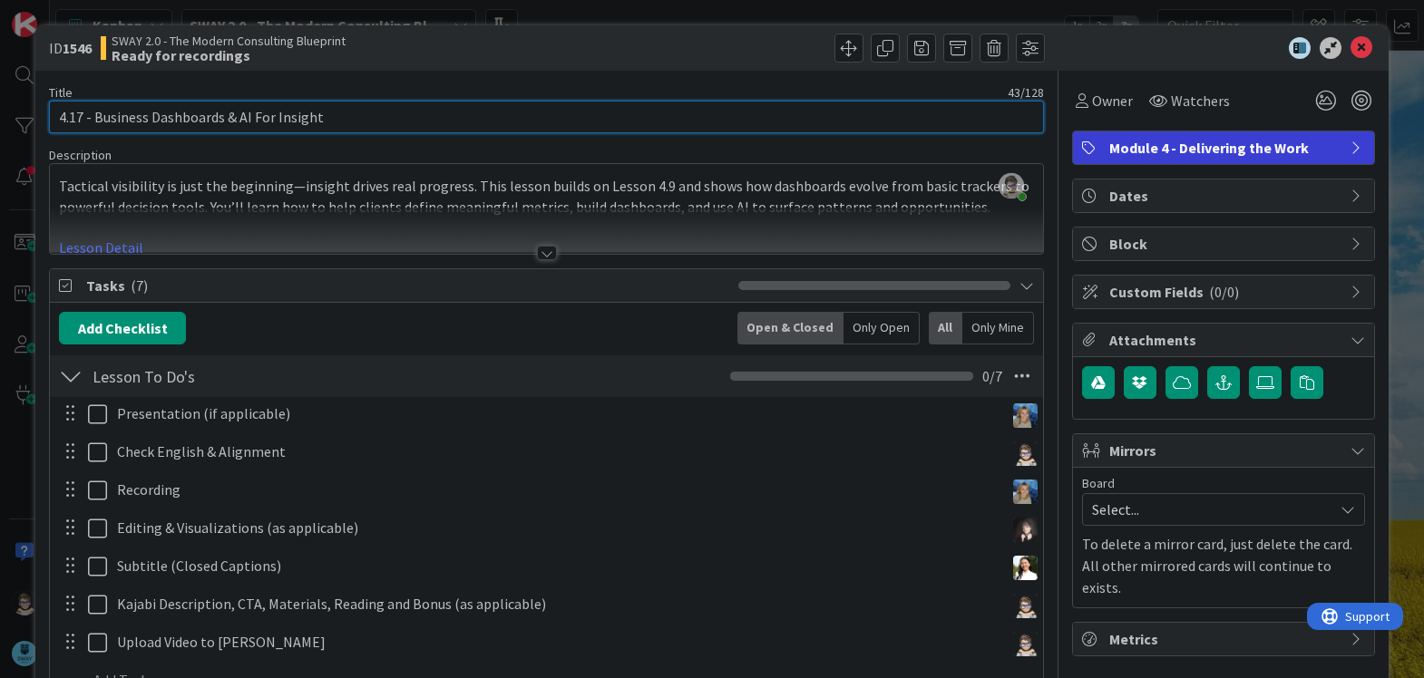
click at [77, 120] on input "4.17 - Business Dashboards & AI For Insight" at bounding box center [546, 117] width 995 height 33
type input "4.16 - Business Dashboards & AI For Insight"
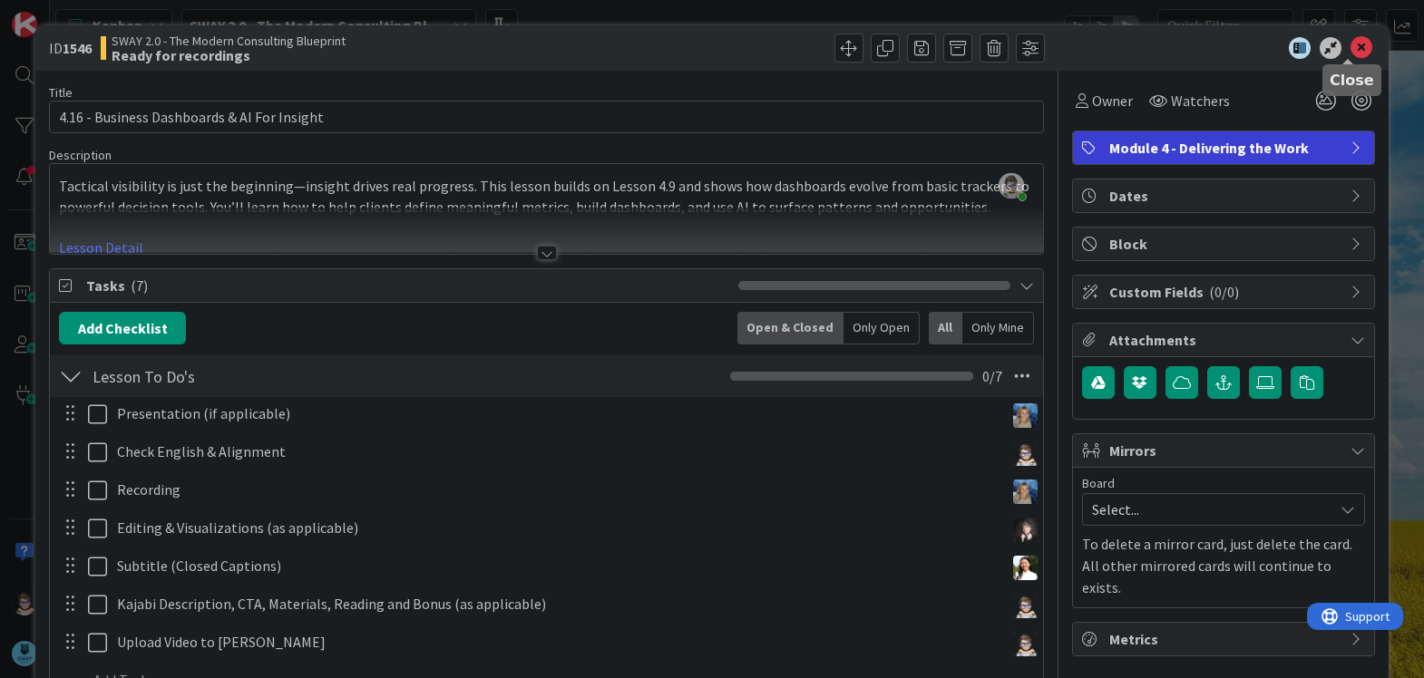
click at [1351, 39] on icon at bounding box center [1362, 48] width 22 height 22
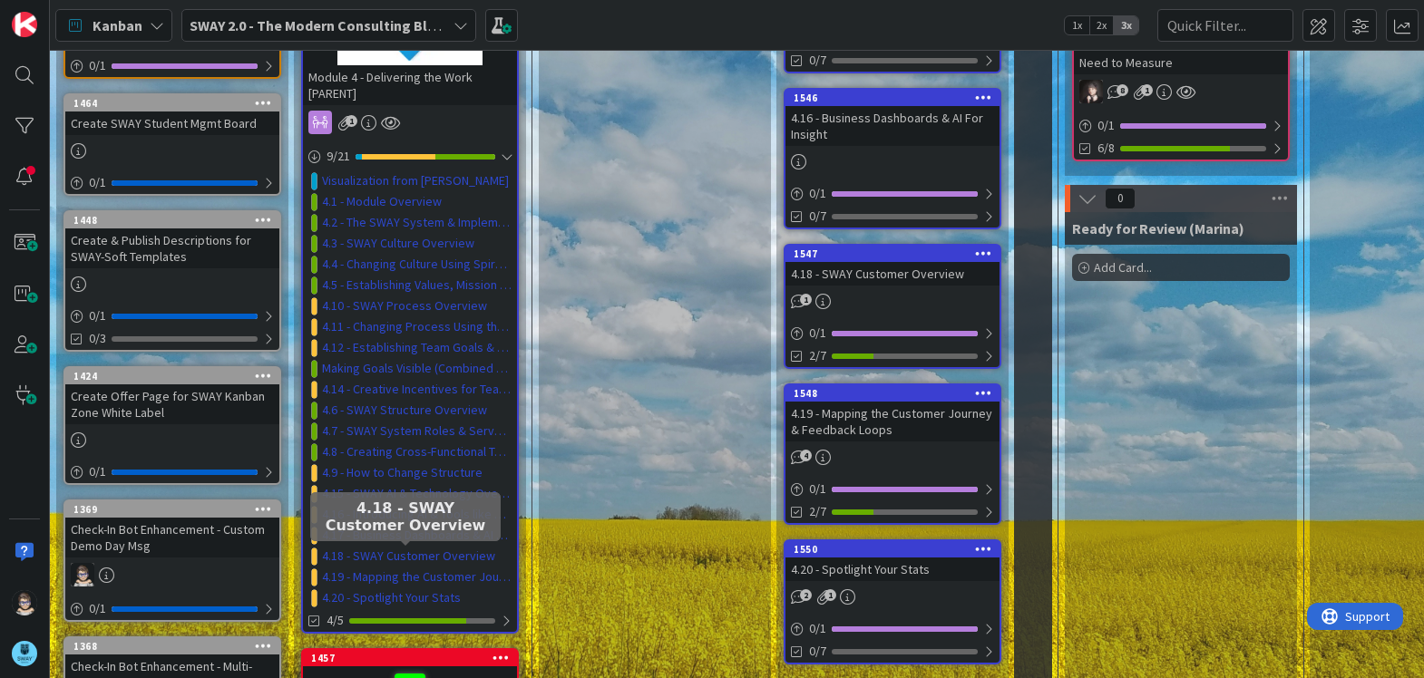
click at [465, 553] on link "4.18 - SWAY Customer Overview" at bounding box center [408, 556] width 173 height 19
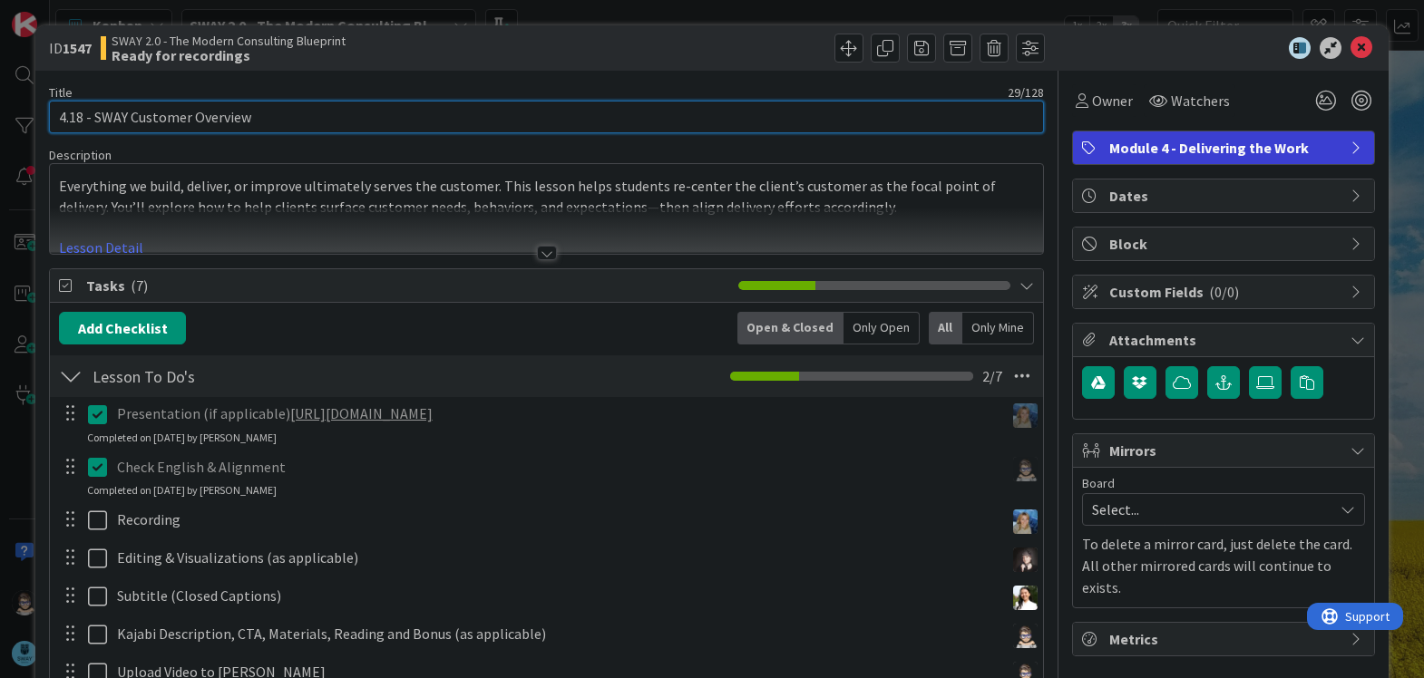
click at [76, 116] on input "4.18 - SWAY Customer Overview" at bounding box center [546, 117] width 995 height 33
type input "4.17 - SWAY Customer Overview"
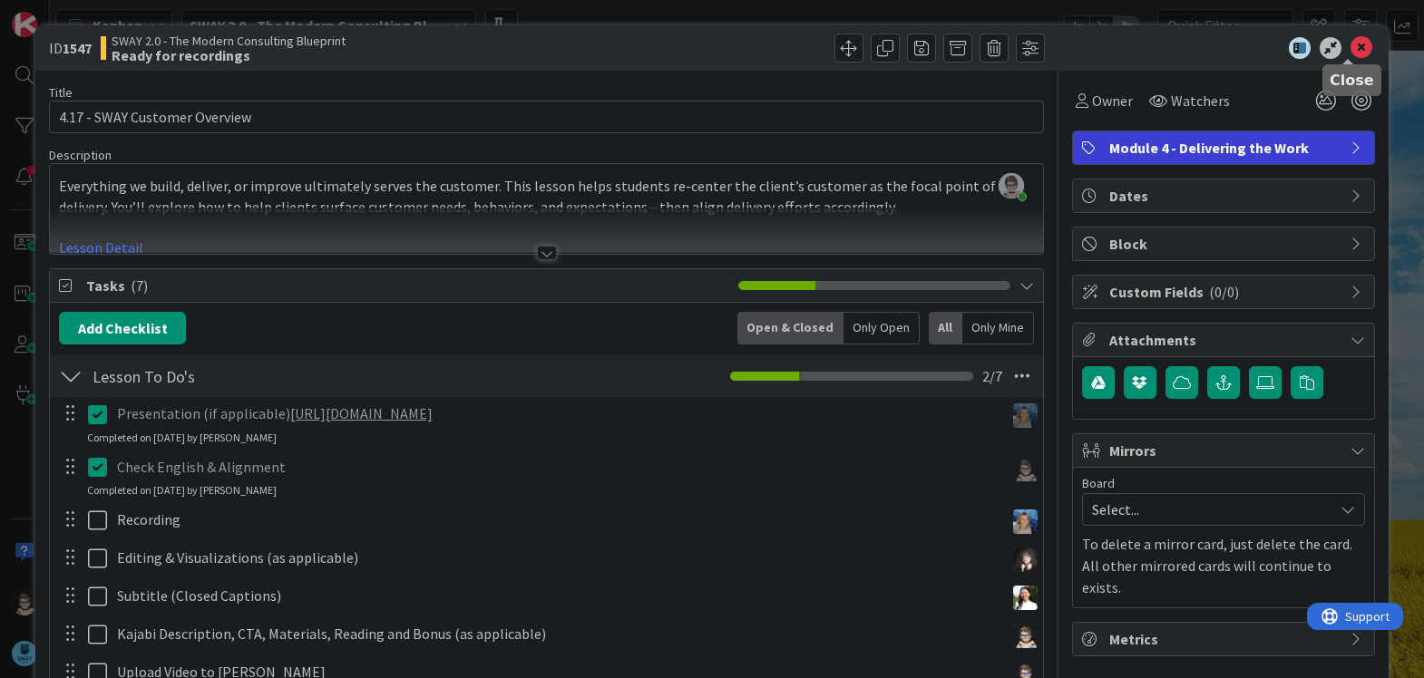
click at [1352, 51] on icon at bounding box center [1362, 48] width 22 height 22
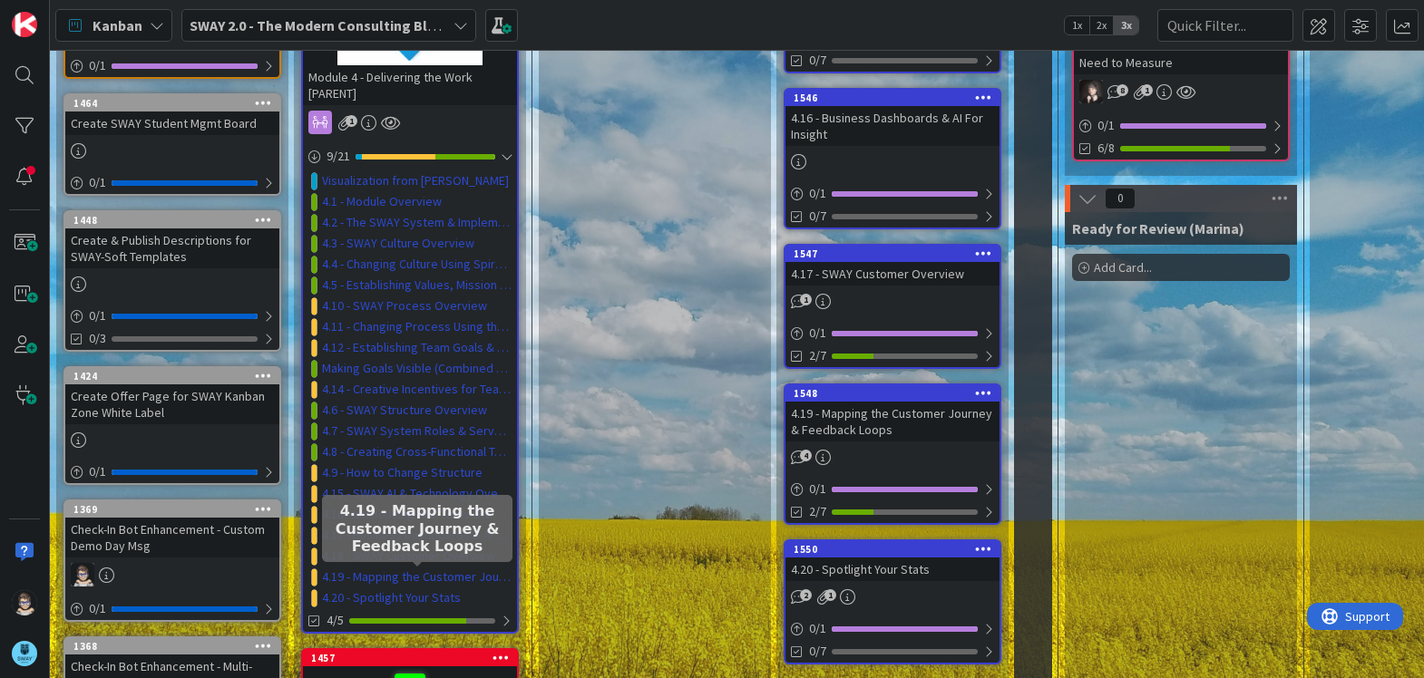
click at [427, 576] on link "4.19 - Mapping the Customer Journey & Feedback Loops" at bounding box center [417, 577] width 190 height 19
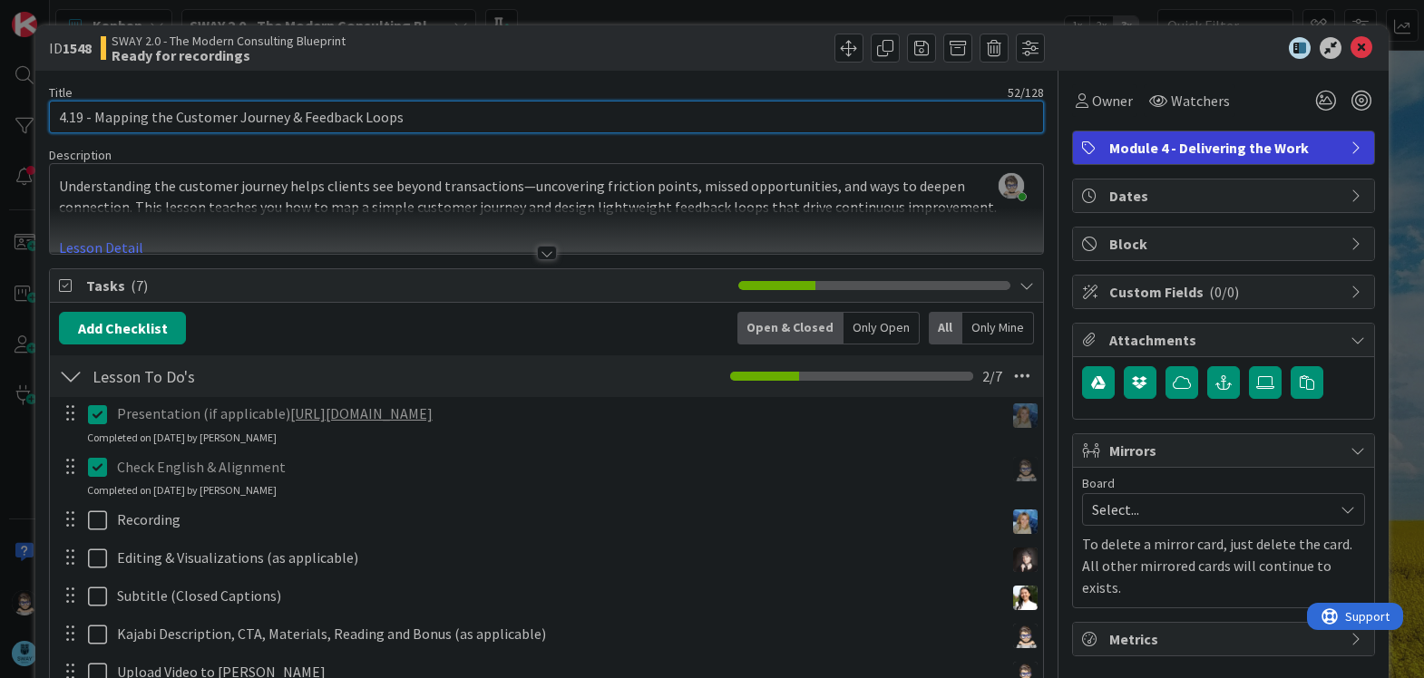
click at [76, 112] on input "4.19 - Mapping the Customer Journey & Feedback Loops" at bounding box center [546, 117] width 995 height 33
type input "4.18 - Mapping the Customer Journey & Feedback Loops"
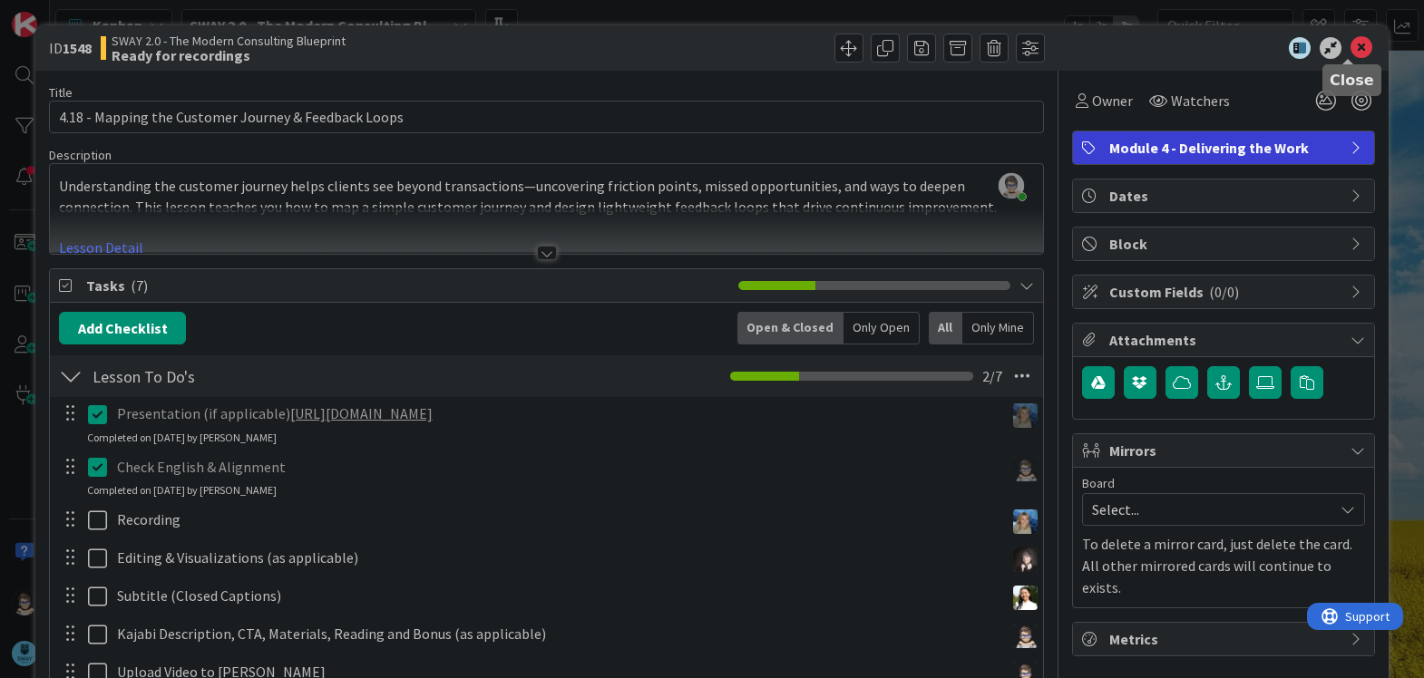
click at [1351, 47] on icon at bounding box center [1362, 48] width 22 height 22
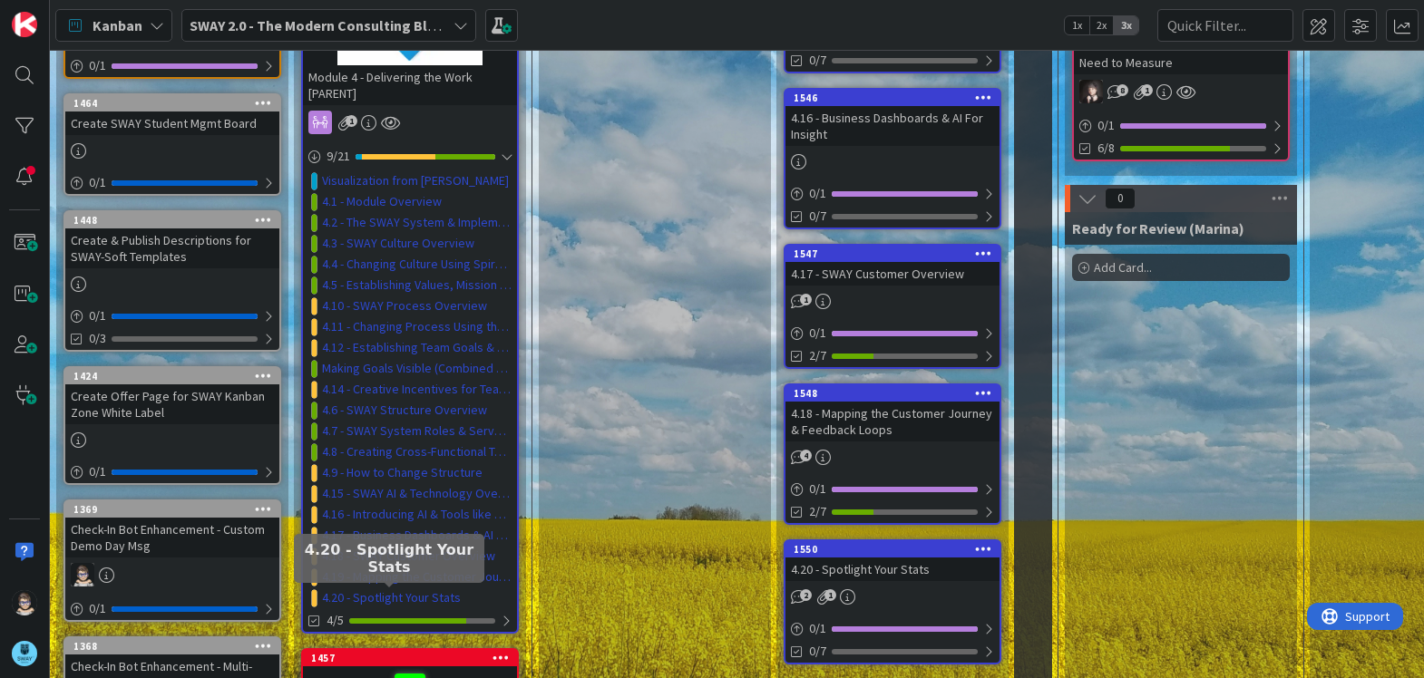
click at [424, 596] on link "4.20 - Spotlight Your Stats" at bounding box center [391, 598] width 139 height 19
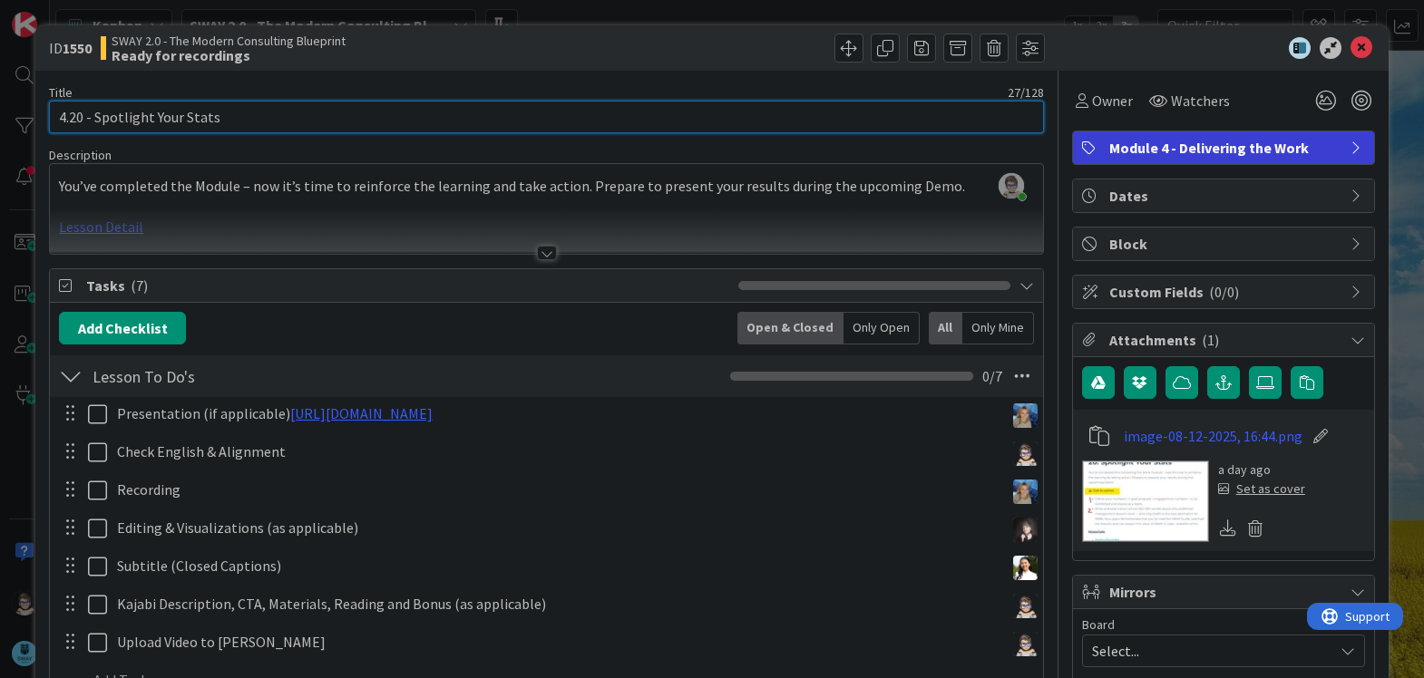
click at [83, 121] on input "4.20 - Spotlight Your Stats" at bounding box center [546, 117] width 995 height 33
type input "4.19 - Spotlight Your Stats"
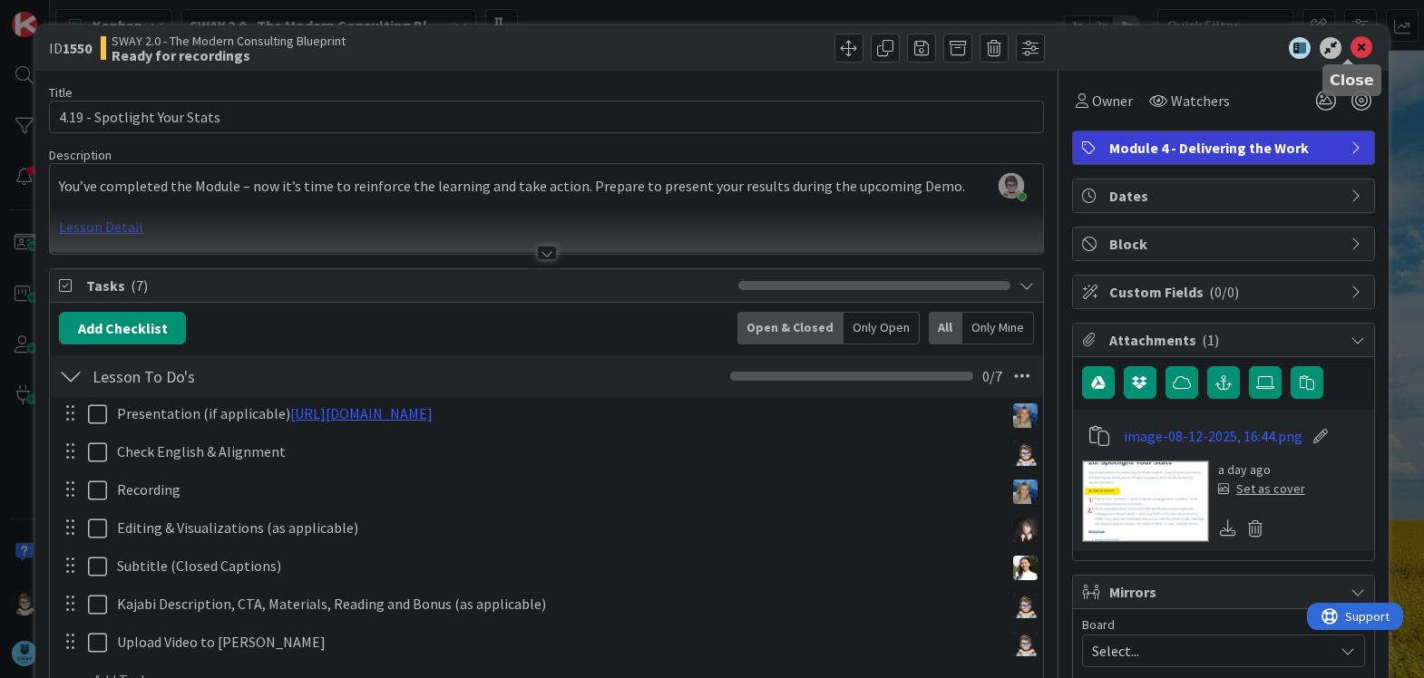
click at [1351, 53] on icon at bounding box center [1362, 48] width 22 height 22
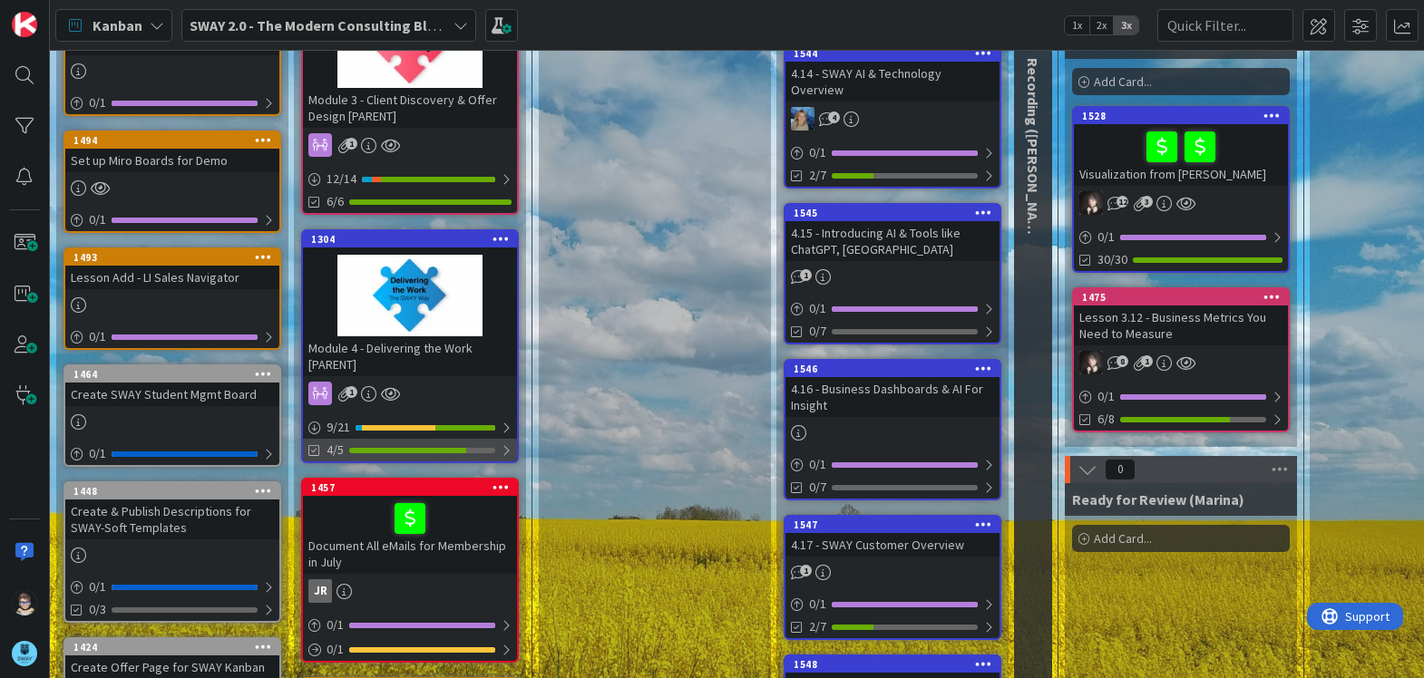
scroll to position [181, 0]
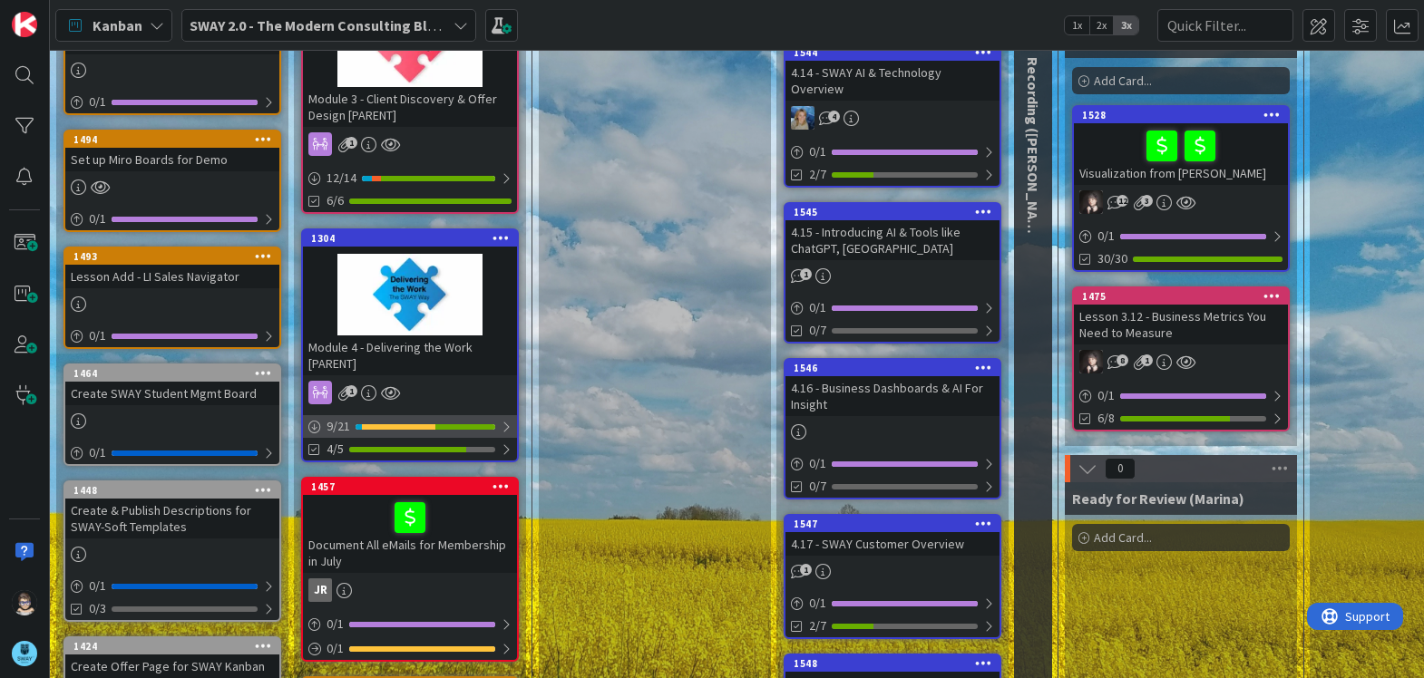
click at [506, 428] on div at bounding box center [506, 427] width 11 height 15
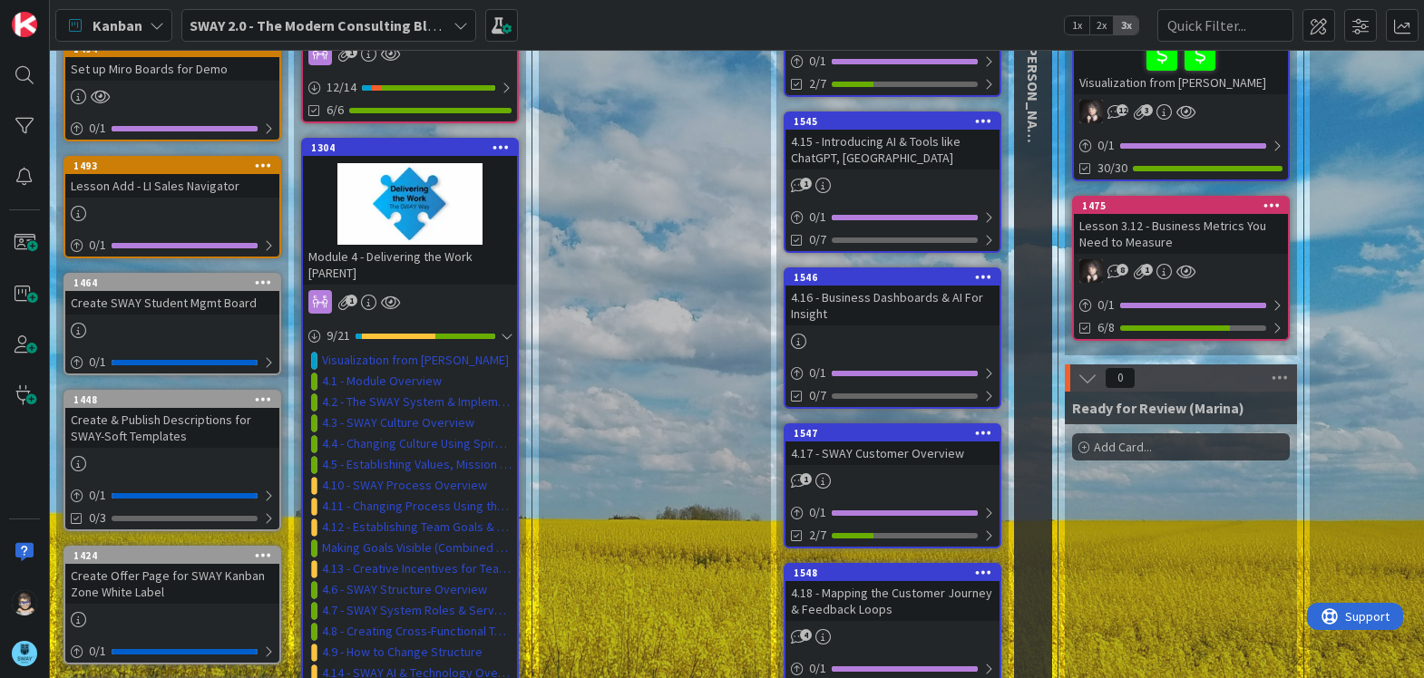
scroll to position [271, 0]
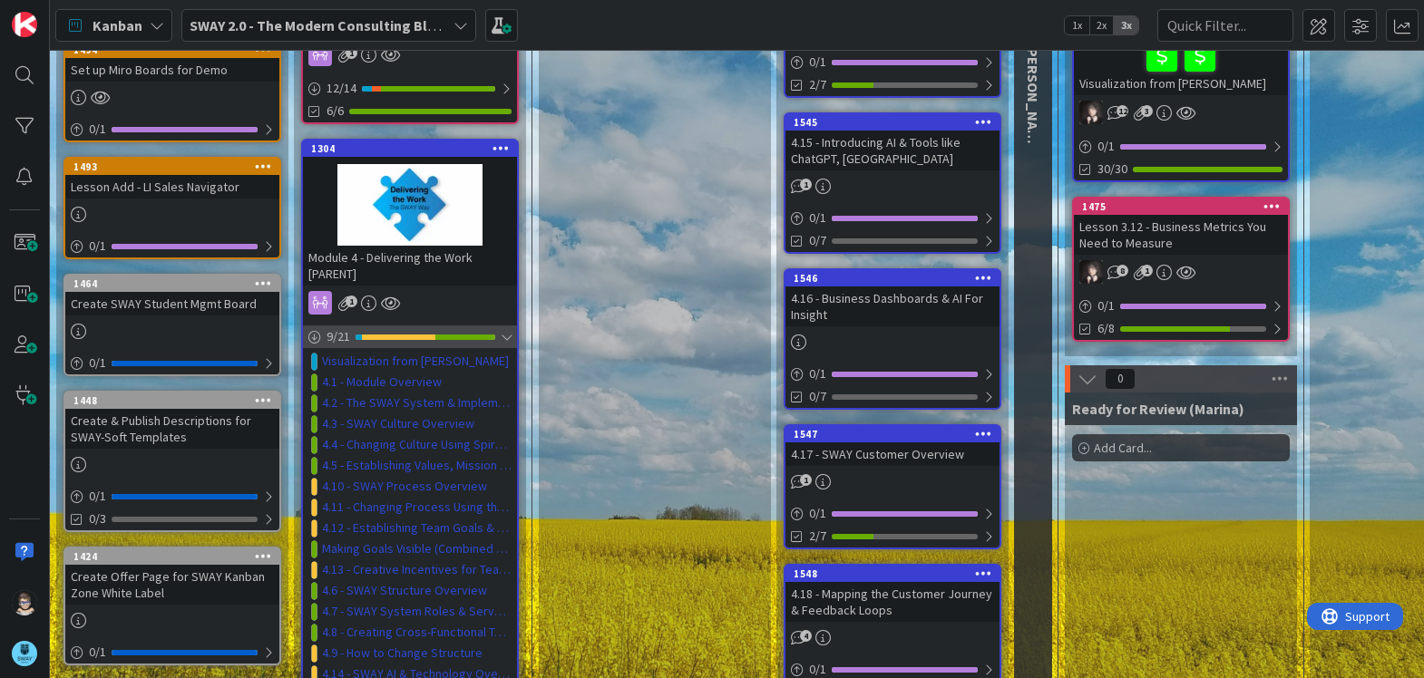
click at [504, 334] on div at bounding box center [506, 337] width 11 height 15
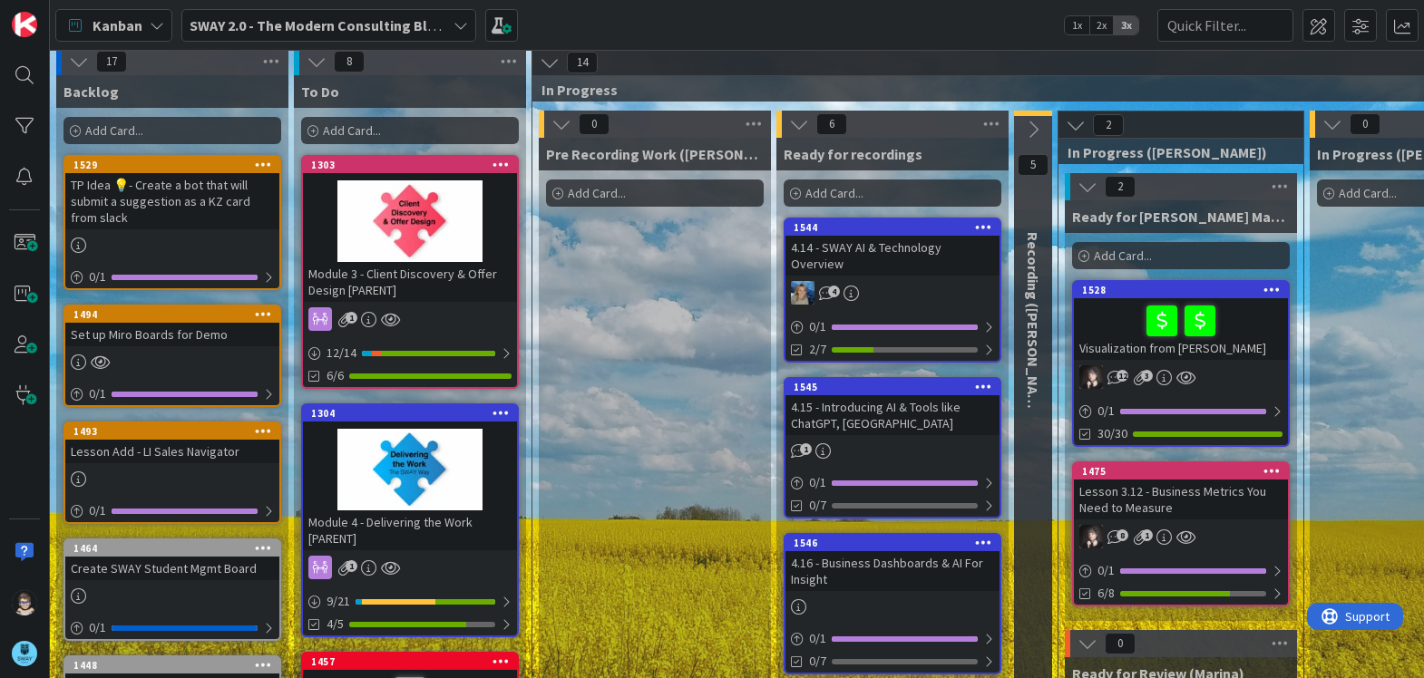
scroll to position [0, 0]
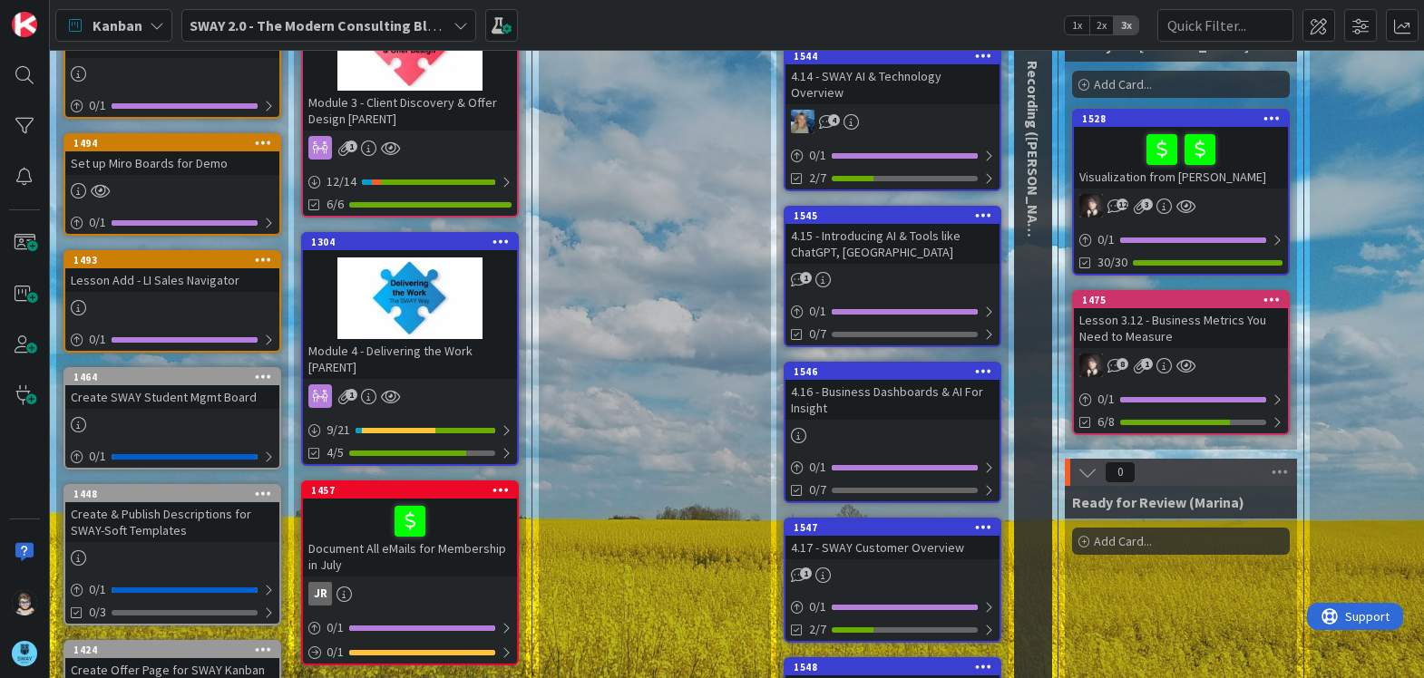
scroll to position [180, 0]
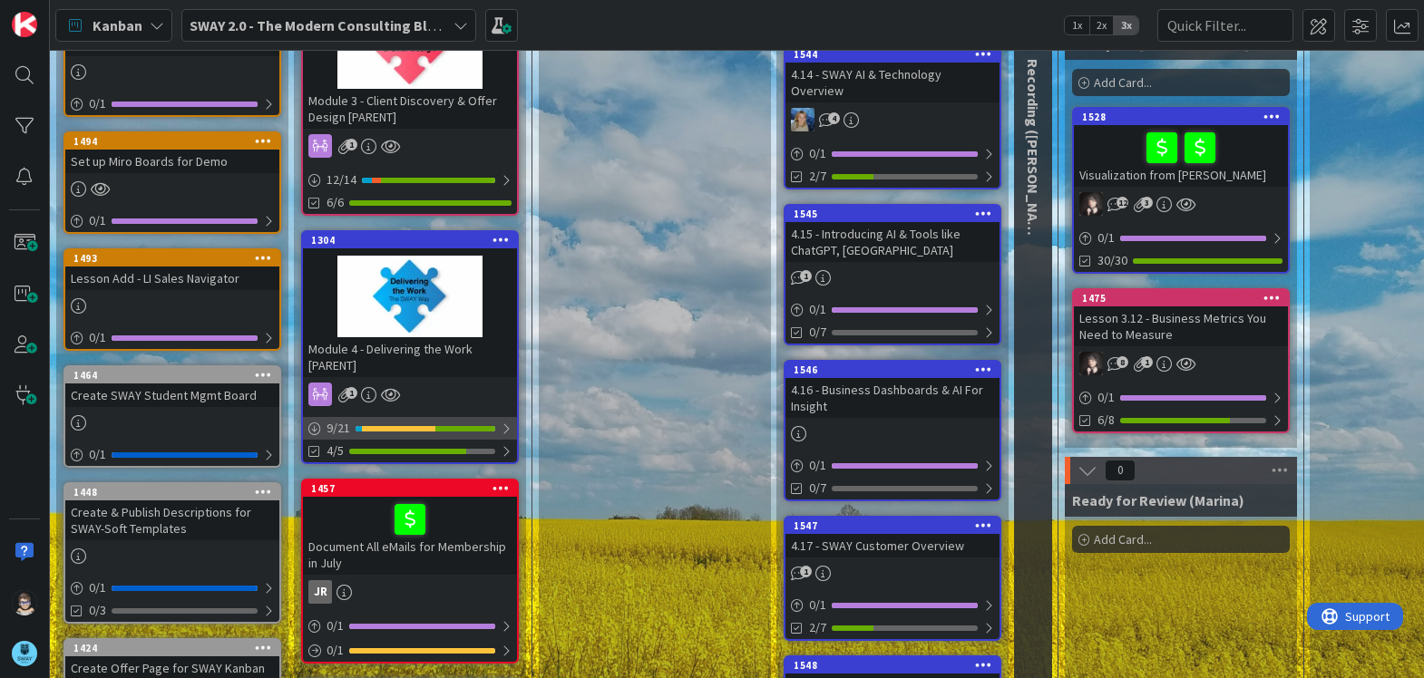
click at [506, 427] on div at bounding box center [506, 429] width 11 height 15
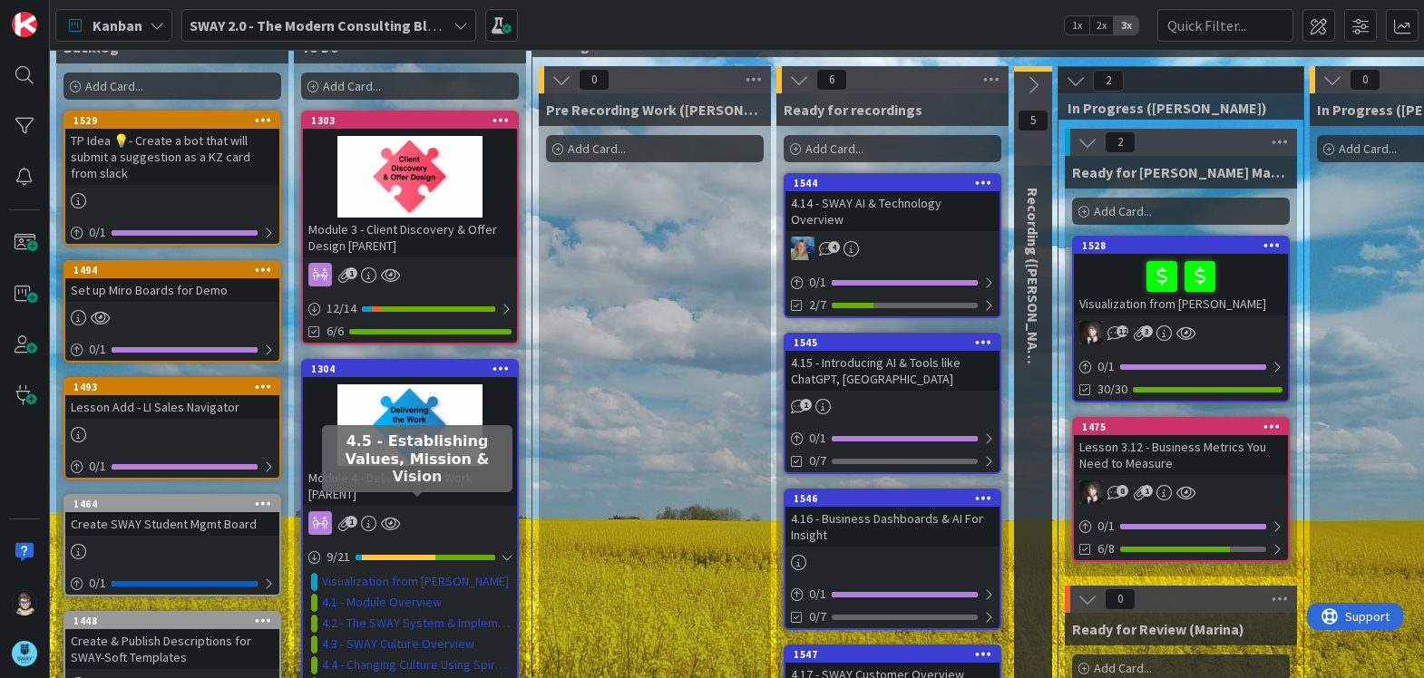
scroll to position [0, 0]
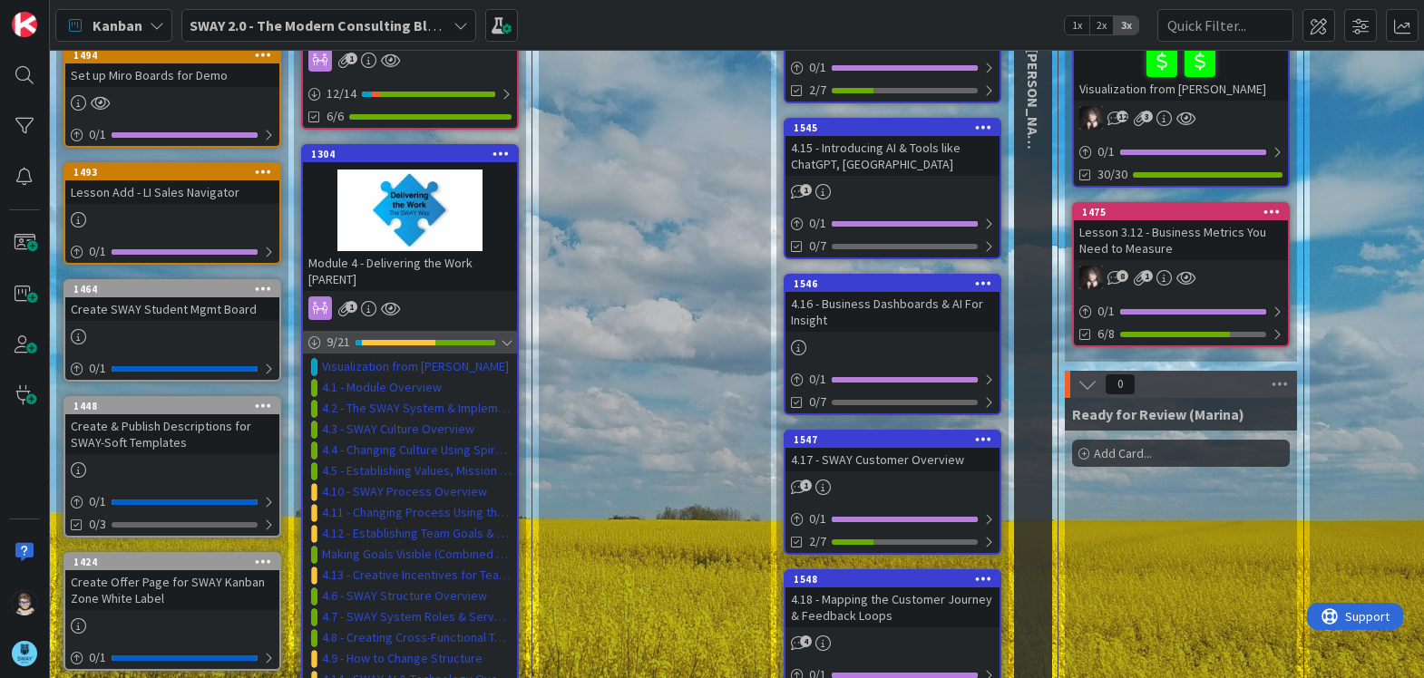
click at [508, 343] on div at bounding box center [506, 343] width 11 height 15
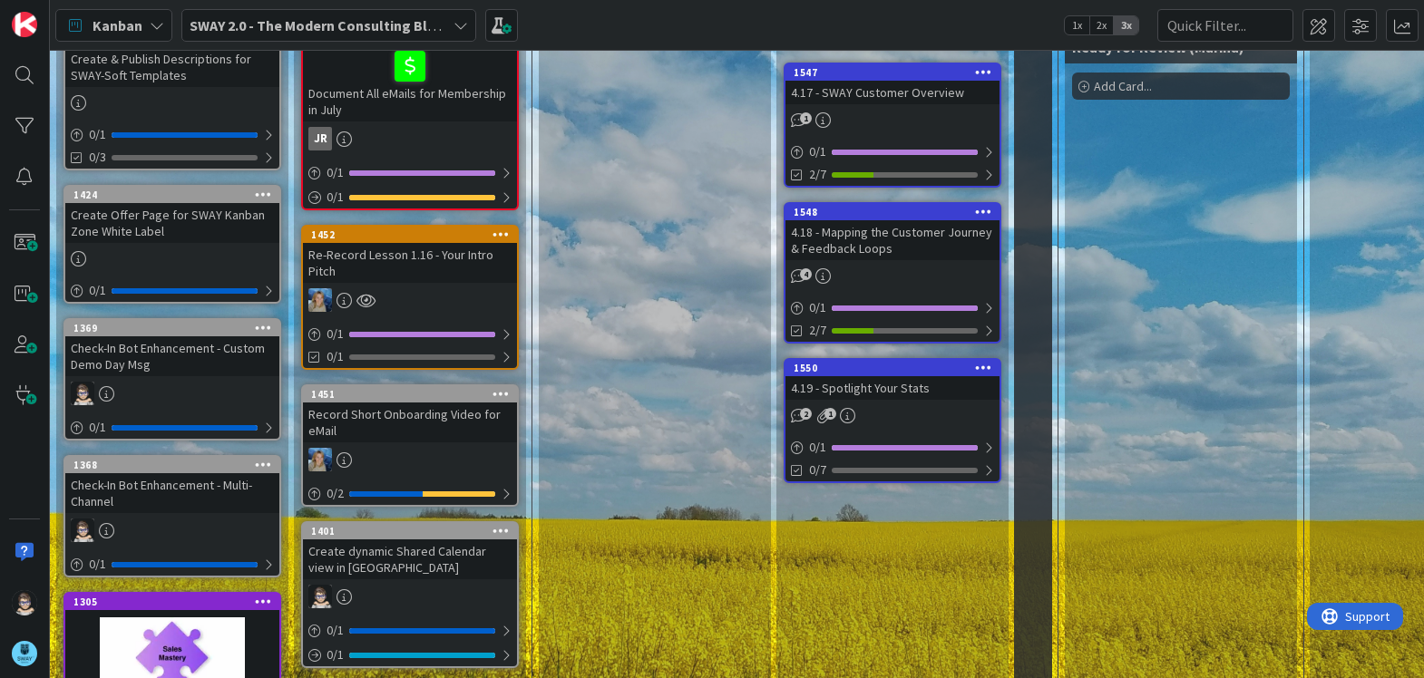
scroll to position [634, 0]
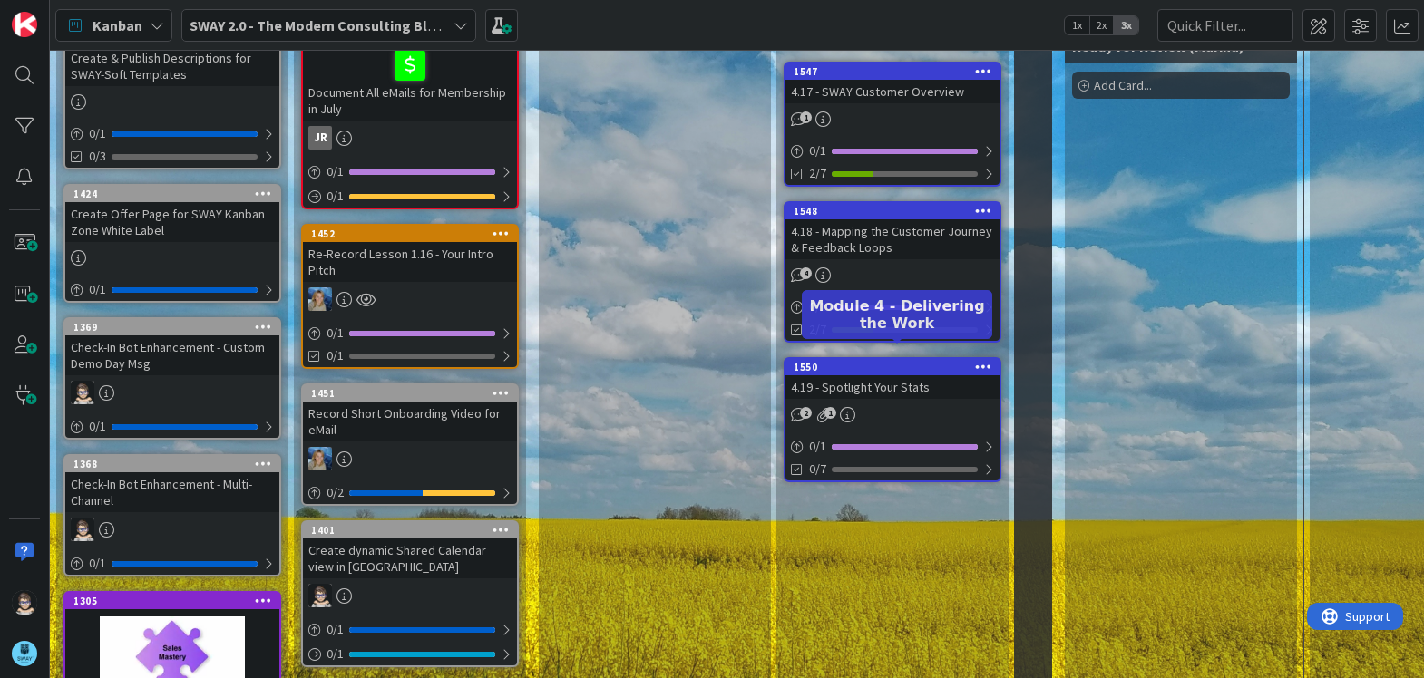
click at [873, 361] on div "1550" at bounding box center [897, 367] width 206 height 13
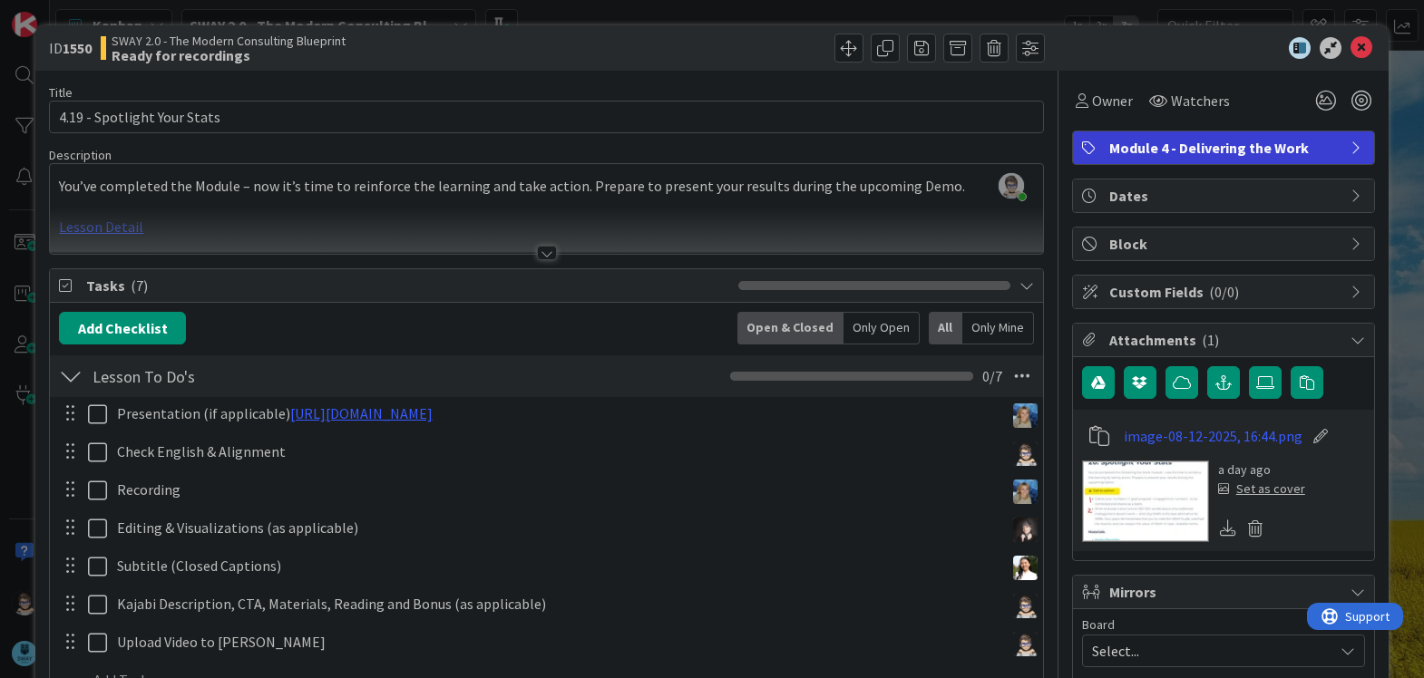
click at [541, 254] on div at bounding box center [547, 253] width 20 height 15
